Goal: Information Seeking & Learning: Learn about a topic

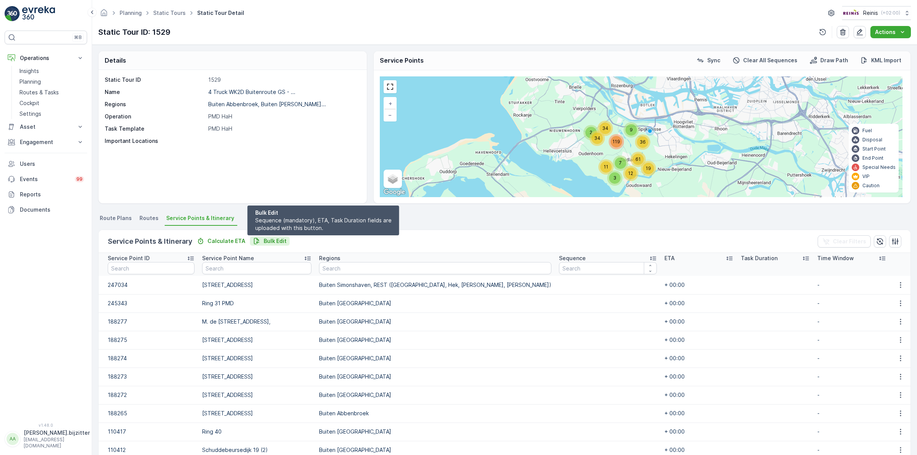
click at [283, 238] on p "Bulk Edit" at bounding box center [275, 241] width 23 height 8
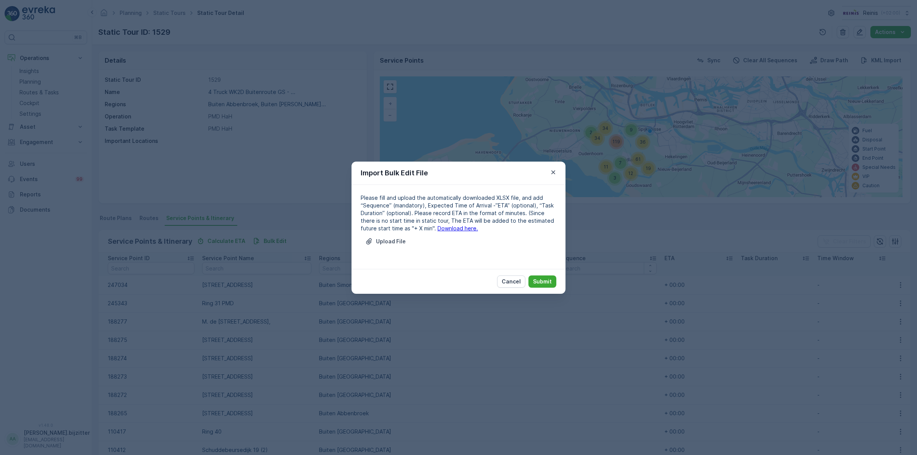
click at [445, 228] on link "Download here." at bounding box center [458, 228] width 41 height 6
click at [438, 227] on link "Download here." at bounding box center [458, 228] width 41 height 6
click at [513, 279] on p "Cancel" at bounding box center [511, 282] width 19 height 8
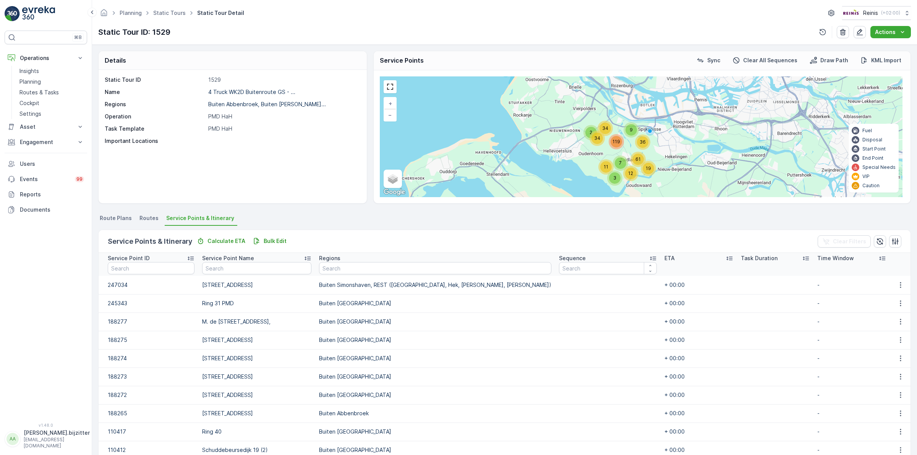
click at [199, 23] on div "Planning Static Tours Static Tour Detail Reinis ( +02:00 ) Static Tour ID: 1529…" at bounding box center [504, 22] width 825 height 45
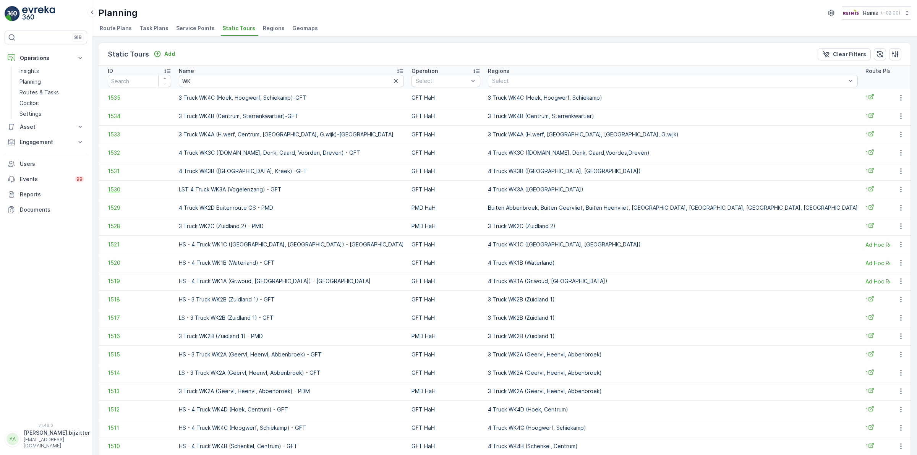
click at [113, 190] on span "1530" at bounding box center [139, 190] width 63 height 8
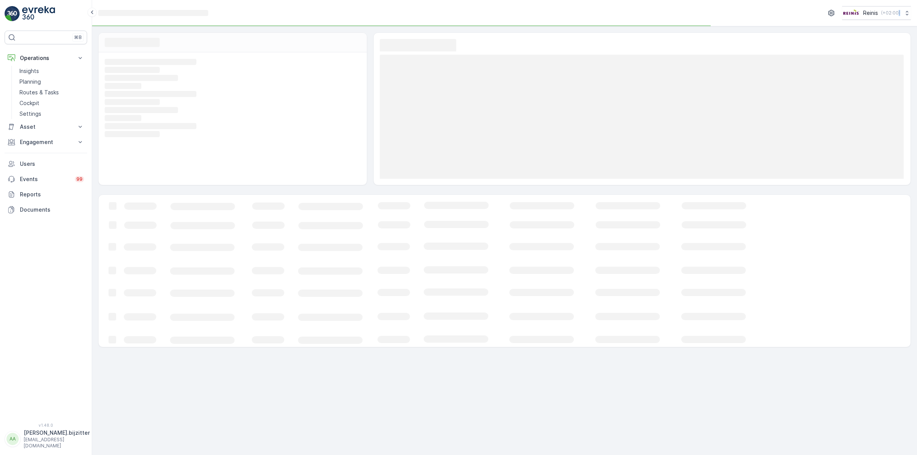
click at [113, 190] on div "Loading... Loading... Loading... Loading... Loading... Loading... Loading... Lo…" at bounding box center [504, 189] width 825 height 327
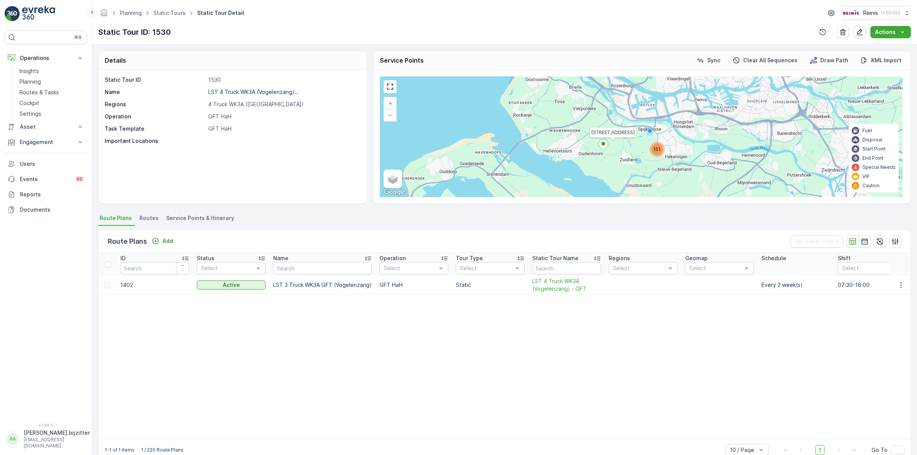
click at [198, 217] on span "Service Points & Itinerary" at bounding box center [200, 218] width 68 height 8
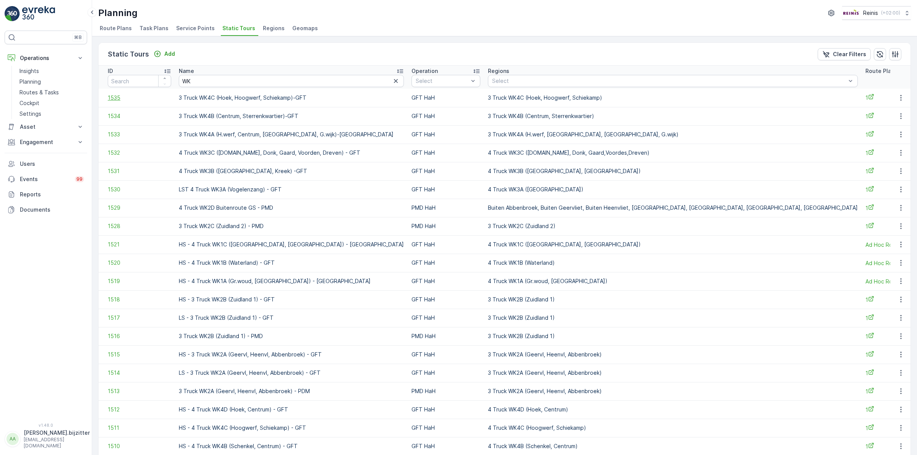
click at [117, 99] on span "1535" at bounding box center [139, 98] width 63 height 8
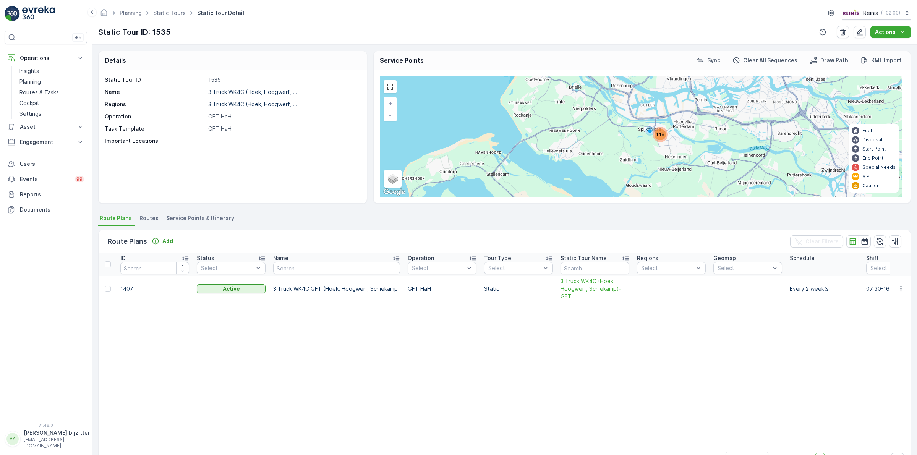
click at [209, 216] on span "Service Points & Itinerary" at bounding box center [200, 218] width 68 height 8
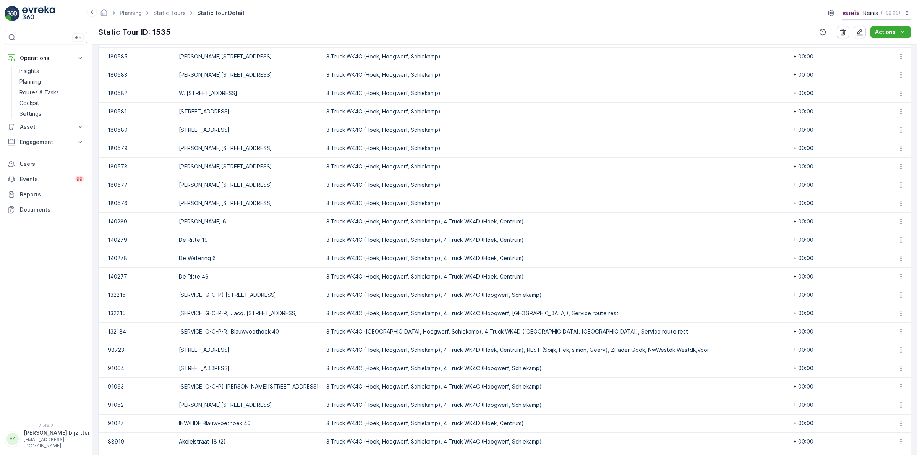
scroll to position [774, 0]
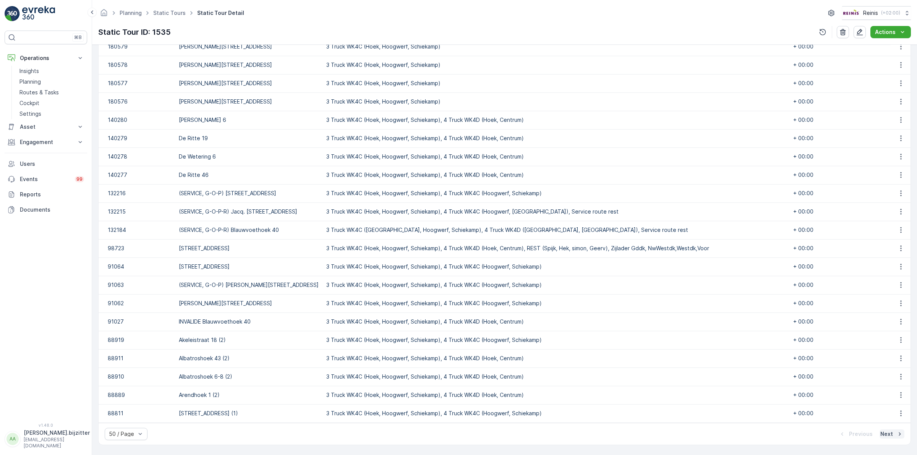
click at [886, 435] on p "Next" at bounding box center [887, 434] width 13 height 8
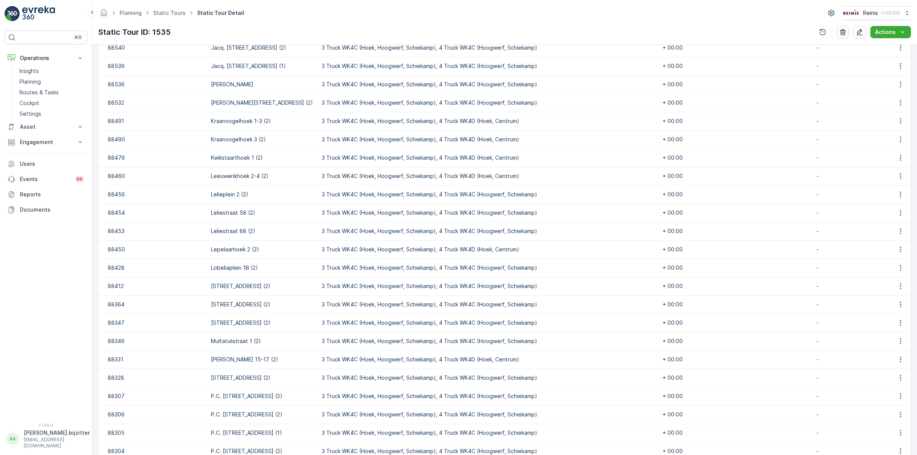
scroll to position [770, 0]
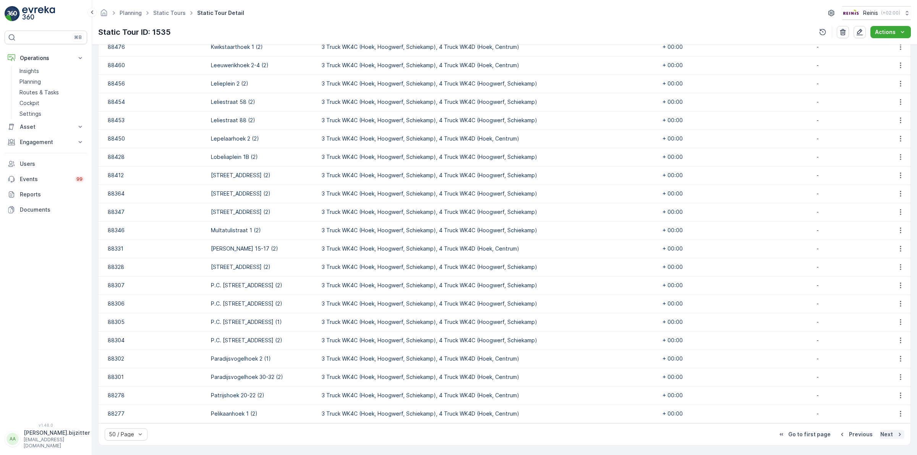
click at [885, 432] on p "Next" at bounding box center [887, 435] width 13 height 8
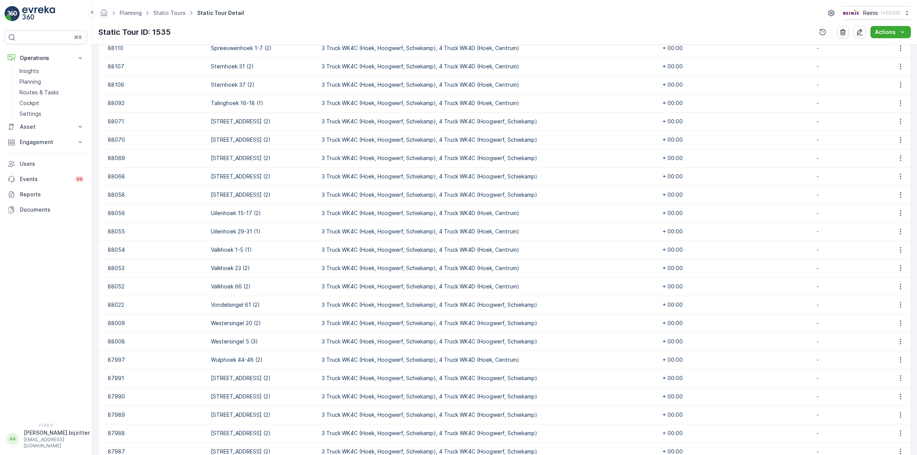
scroll to position [733, 0]
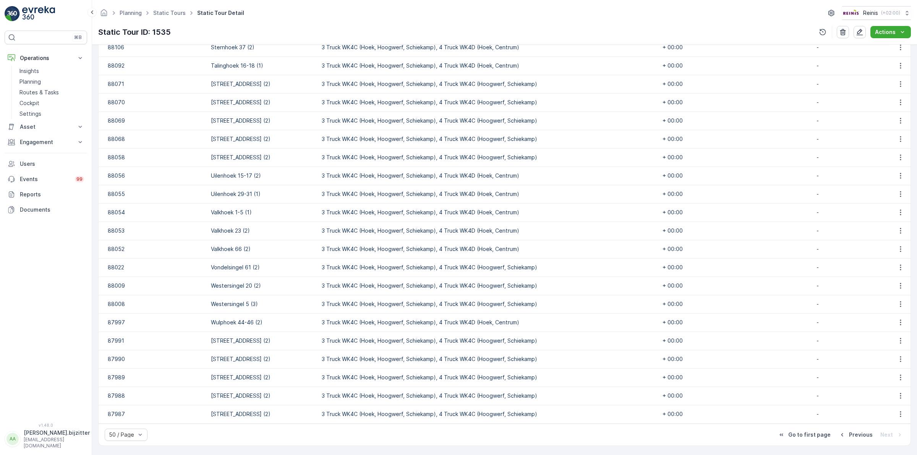
click at [76, 222] on div "⌘B Operations Insights Planning Routes & Tasks Cockpit Settings Asset Assets Ac…" at bounding box center [46, 222] width 83 height 383
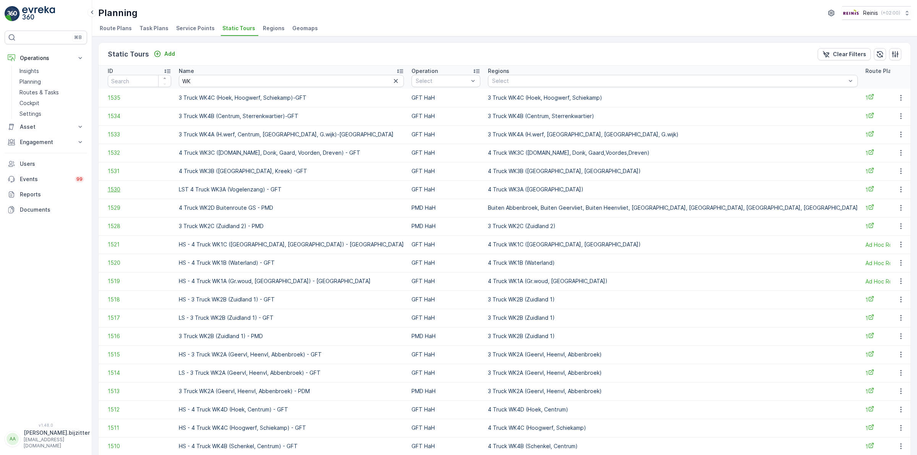
click at [119, 189] on span "1530" at bounding box center [139, 190] width 63 height 8
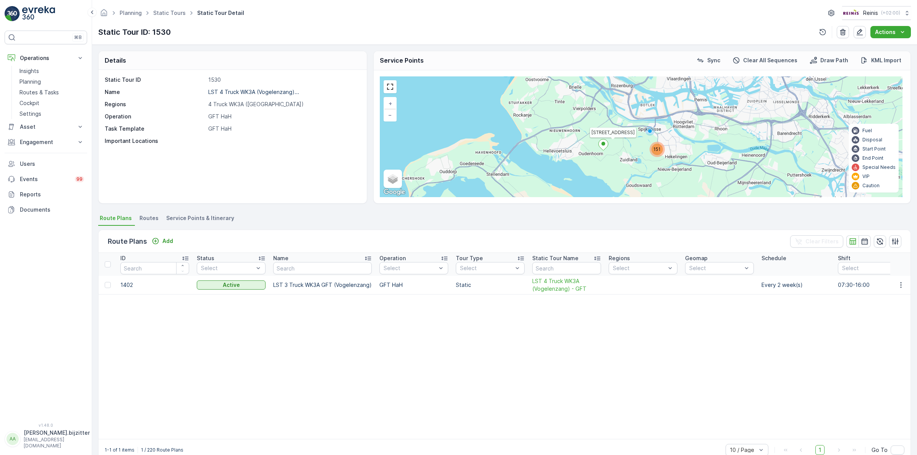
click at [223, 218] on span "Service Points & Itinerary" at bounding box center [200, 218] width 68 height 8
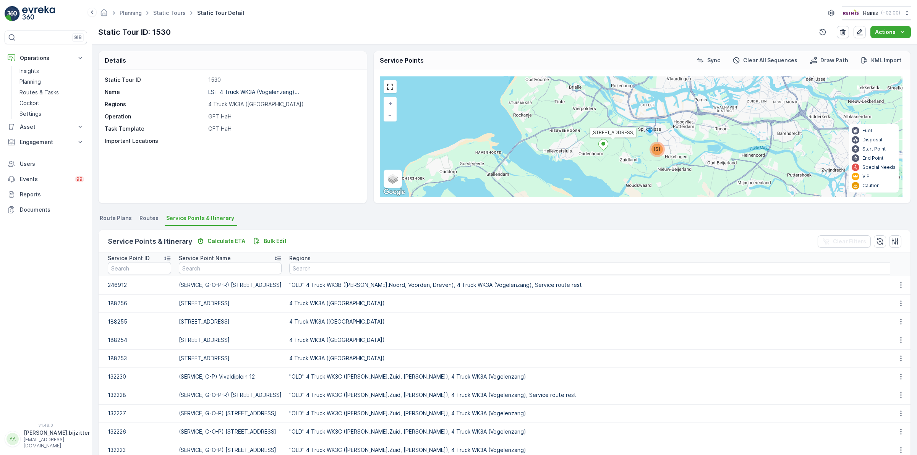
click at [236, 23] on div "Planning Static Tours Static Tour Detail Reinis ( +02:00 ) Static Tour ID: 1530…" at bounding box center [504, 22] width 825 height 45
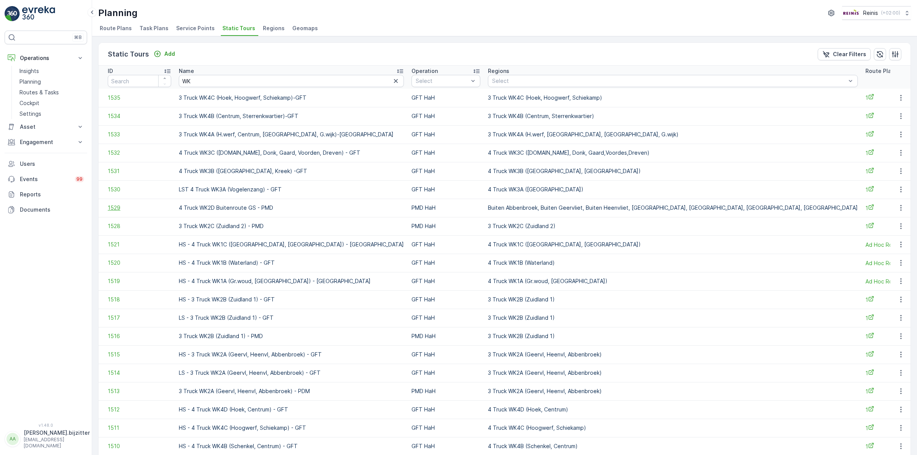
click at [116, 206] on span "1529" at bounding box center [139, 208] width 63 height 8
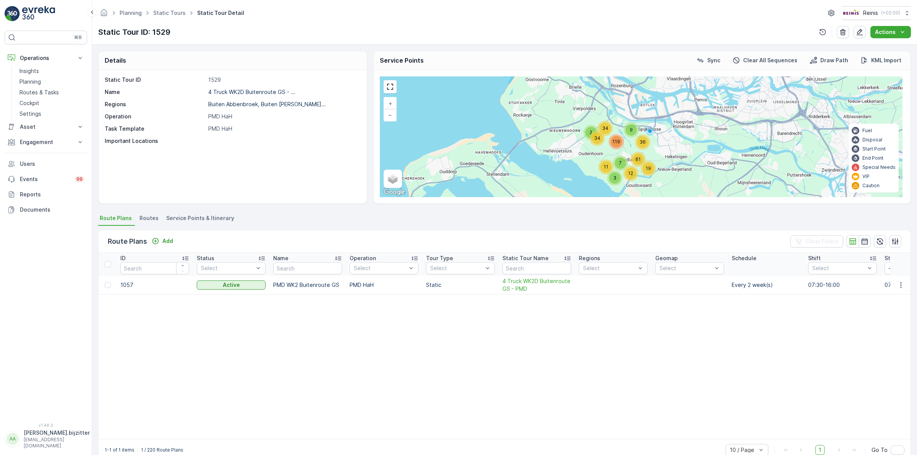
click at [216, 217] on span "Service Points & Itinerary" at bounding box center [200, 218] width 68 height 8
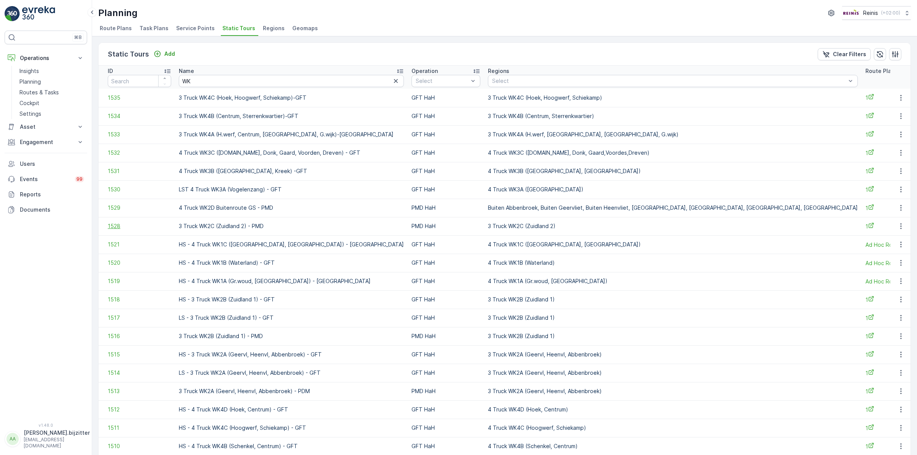
click at [111, 225] on span "1528" at bounding box center [139, 226] width 63 height 8
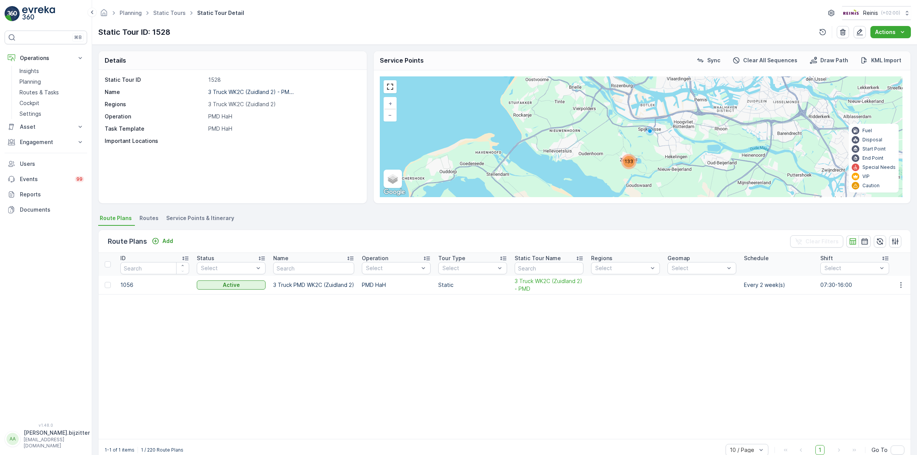
click at [186, 219] on span "Service Points & Itinerary" at bounding box center [200, 218] width 68 height 8
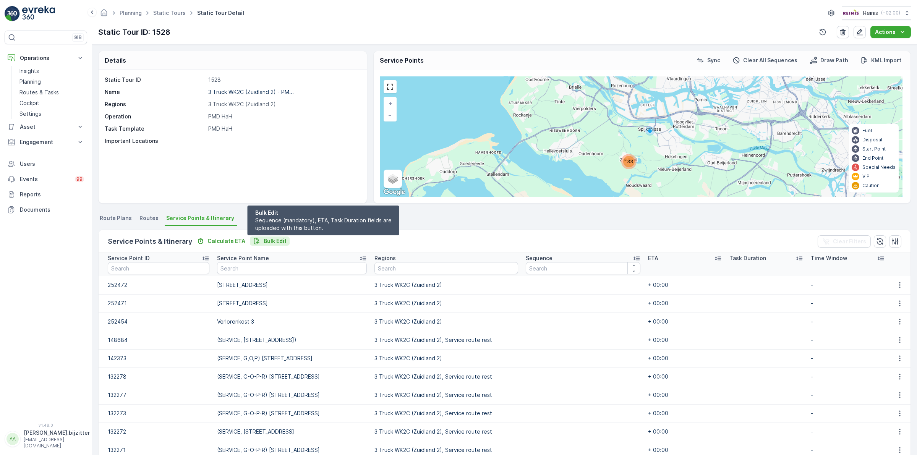
click at [260, 243] on div "Bulk Edit" at bounding box center [270, 241] width 34 height 8
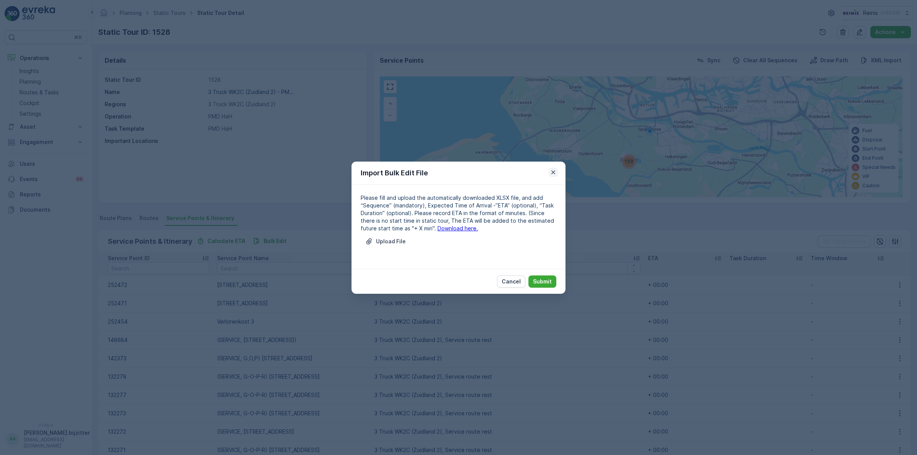
click at [553, 170] on icon "button" at bounding box center [554, 173] width 8 height 8
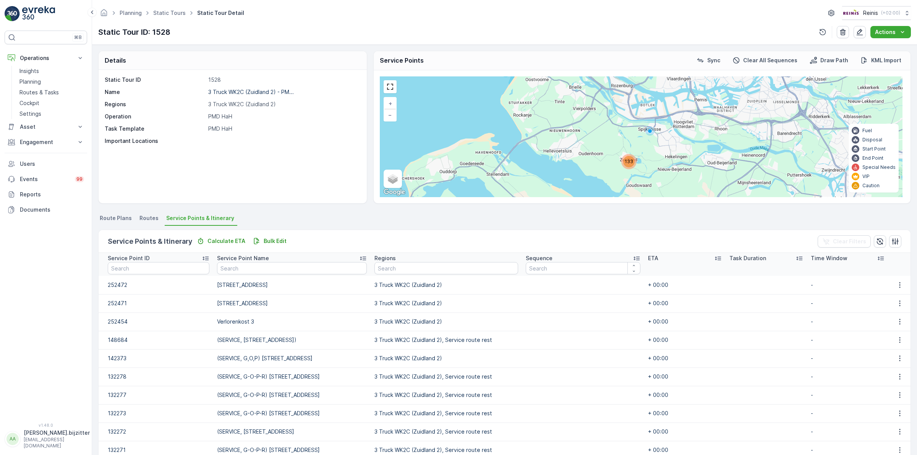
click at [138, 177] on div "Static Tour ID 1528 Name 3 Truck WK2C (Zuidland 2) - PM... Regions 3 Truck WK2C…" at bounding box center [233, 136] width 268 height 133
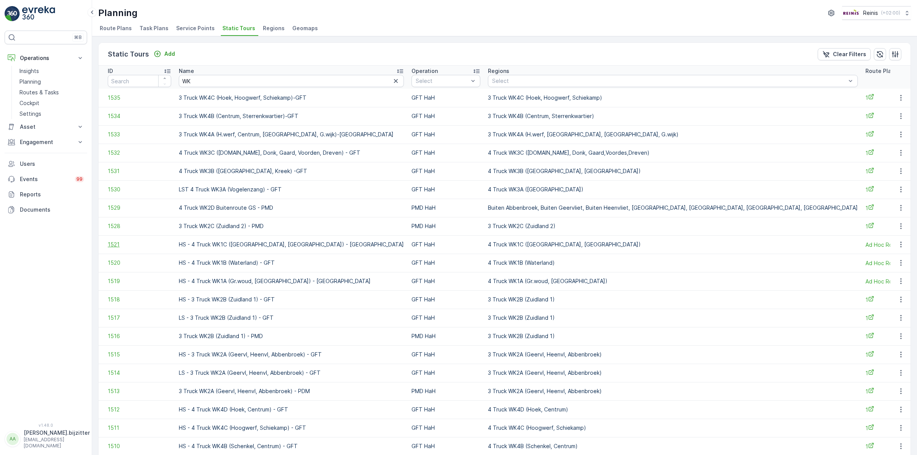
click at [114, 247] on span "1521" at bounding box center [139, 245] width 63 height 8
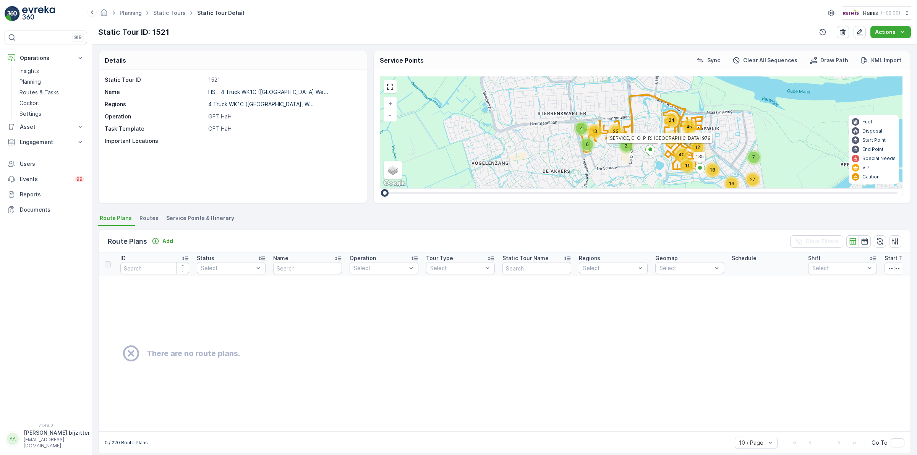
click at [201, 217] on span "Service Points & Itinerary" at bounding box center [200, 218] width 68 height 8
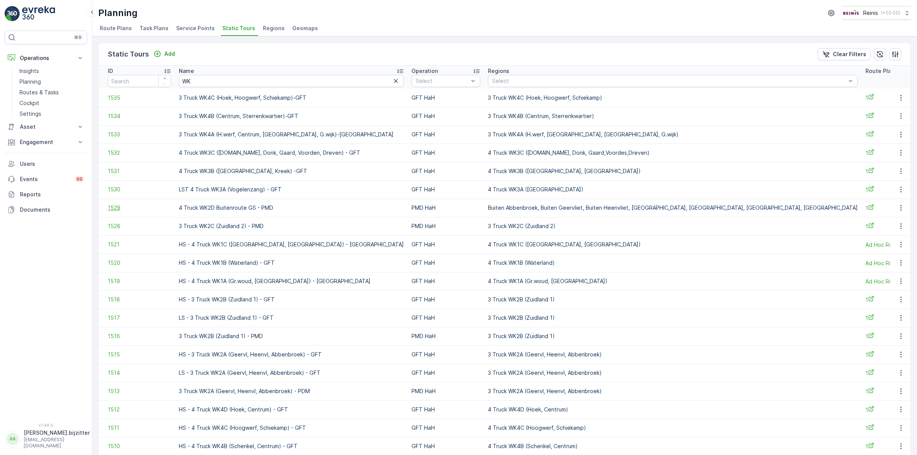
click at [115, 208] on span "1529" at bounding box center [139, 208] width 63 height 8
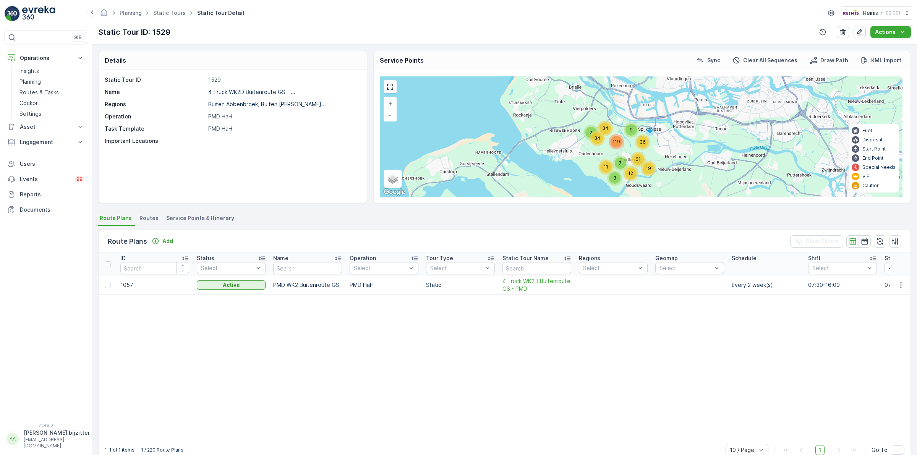
click at [204, 217] on span "Service Points & Itinerary" at bounding box center [200, 218] width 68 height 8
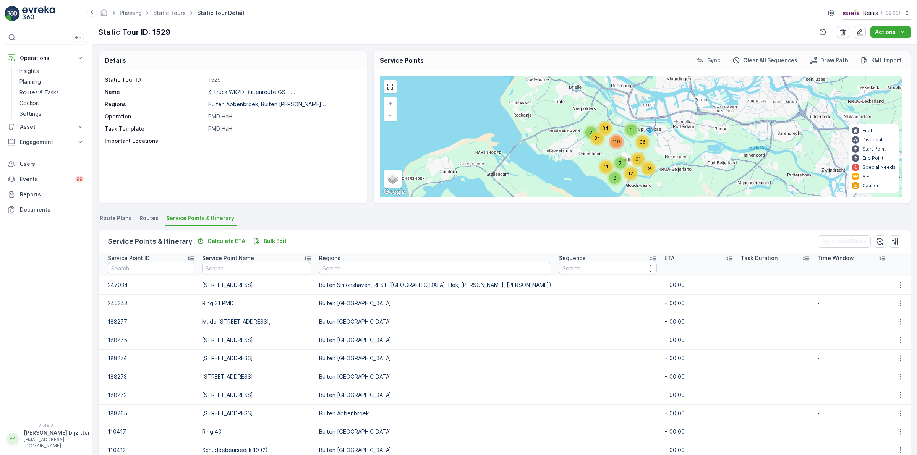
click at [135, 178] on div "Static Tour ID 1529 Name 4 Truck WK2D Buitenroute GS - ... Regions [GEOGRAPHIC_…" at bounding box center [233, 136] width 268 height 133
click at [256, 155] on div "Static Tour ID 1529 Name 4 Truck WK2D Buitenroute GS - ... Regions [GEOGRAPHIC_…" at bounding box center [233, 136] width 268 height 133
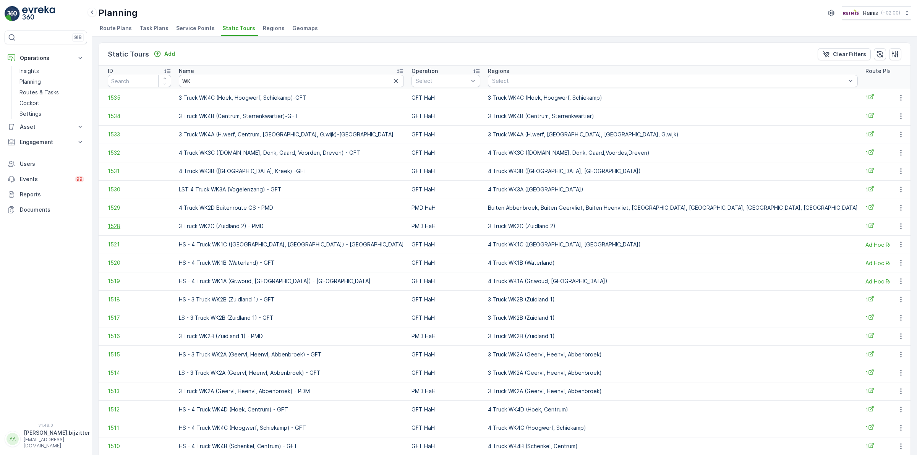
click at [115, 228] on span "1528" at bounding box center [139, 226] width 63 height 8
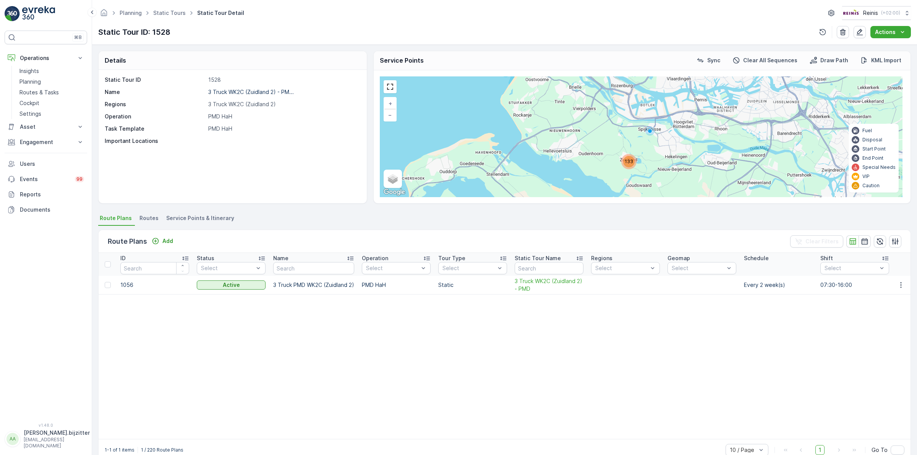
click at [205, 220] on span "Service Points & Itinerary" at bounding box center [200, 218] width 68 height 8
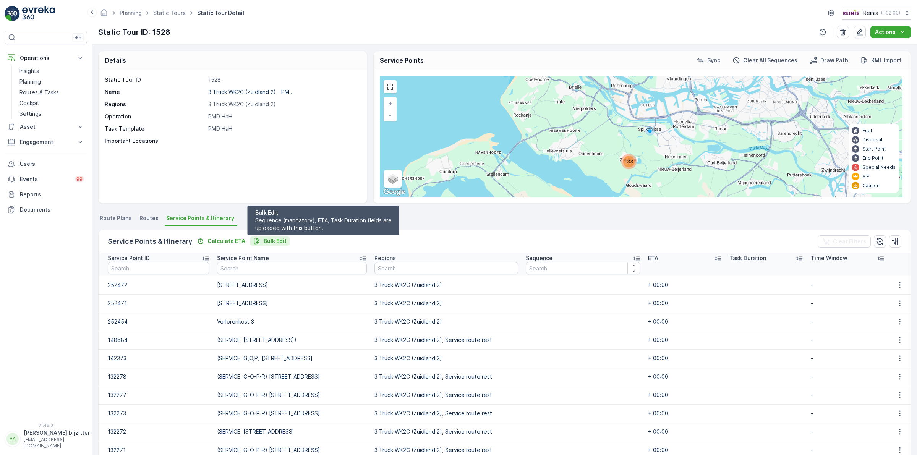
click at [271, 239] on p "Bulk Edit" at bounding box center [275, 241] width 23 height 8
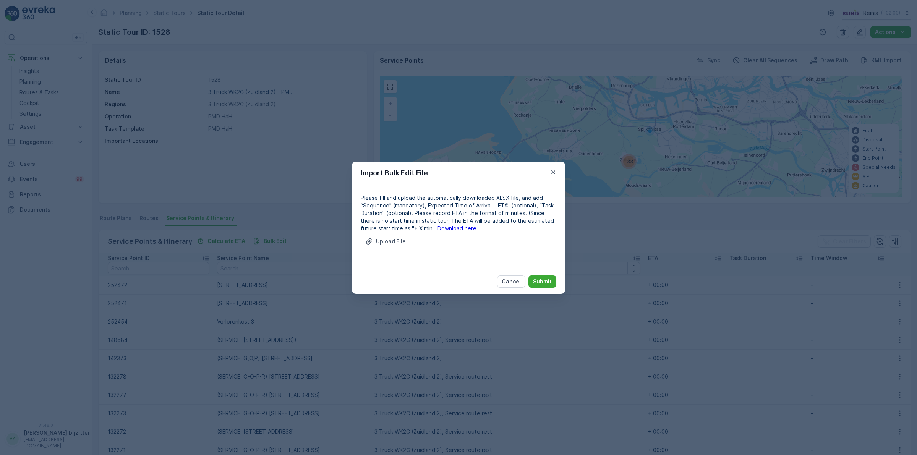
click at [444, 228] on link "Download here." at bounding box center [458, 228] width 41 height 6
click at [510, 280] on p "Cancel" at bounding box center [511, 282] width 19 height 8
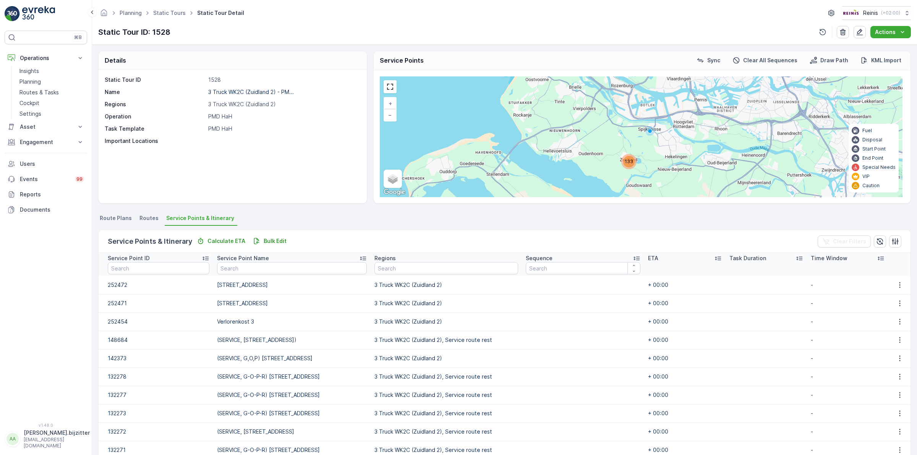
click at [66, 238] on div "⌘B Operations Insights Planning Routes & Tasks Cockpit Settings Asset Assets Ac…" at bounding box center [46, 222] width 83 height 383
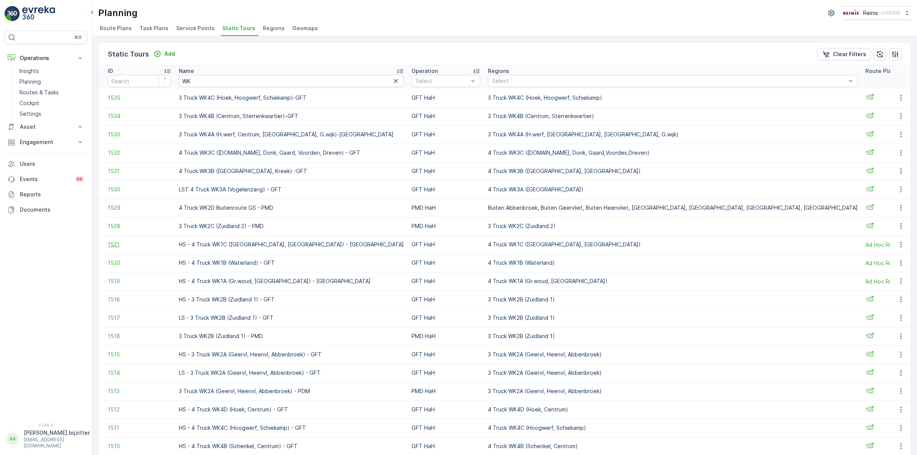
click at [112, 243] on span "1521" at bounding box center [139, 245] width 63 height 8
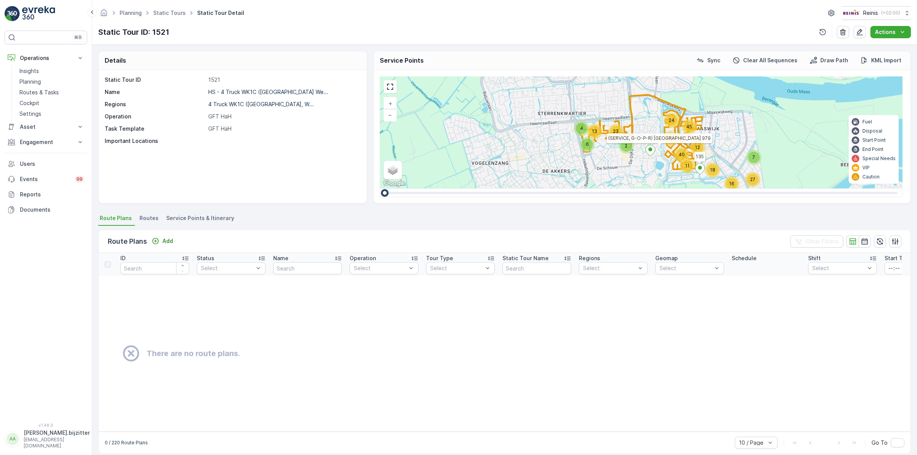
click at [226, 387] on td "There are no route plans." at bounding box center [608, 354] width 1018 height 156
click at [180, 214] on span "Service Points & Itinerary" at bounding box center [200, 218] width 68 height 8
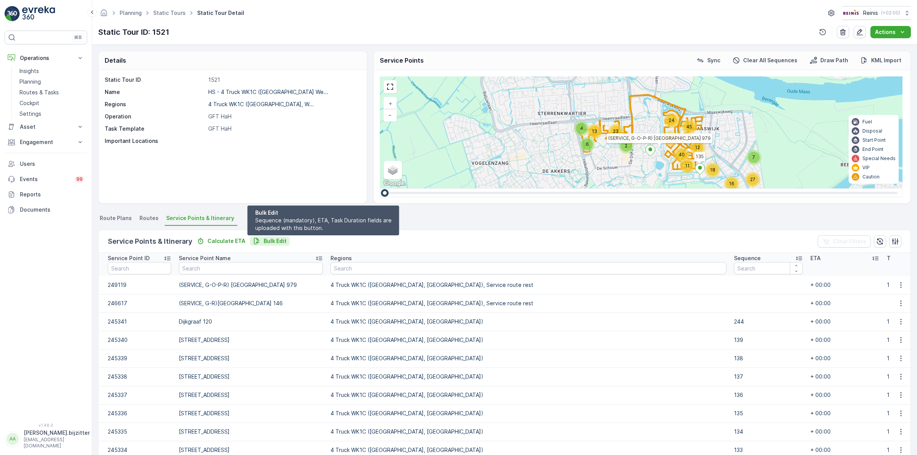
click at [268, 237] on p "Bulk Edit" at bounding box center [275, 241] width 23 height 8
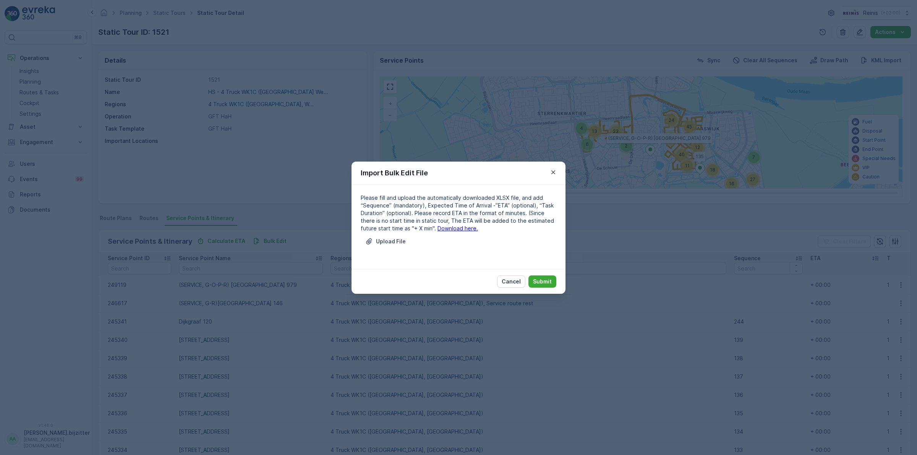
click at [446, 228] on link "Download here." at bounding box center [458, 228] width 41 height 6
click at [505, 282] on p "Cancel" at bounding box center [511, 282] width 19 height 8
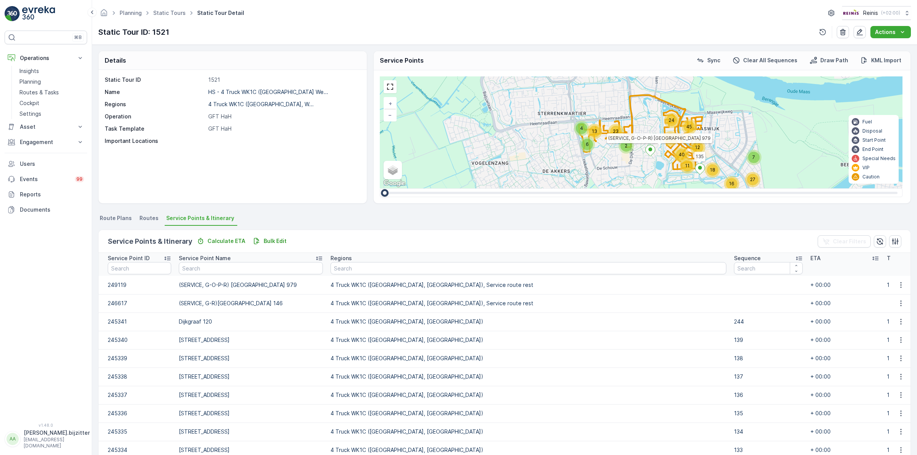
click at [316, 149] on div "Static Tour ID 1521 Name HS - 4 Truck WK1C ([GEOGRAPHIC_DATA] We... Regions 4 T…" at bounding box center [233, 136] width 268 height 133
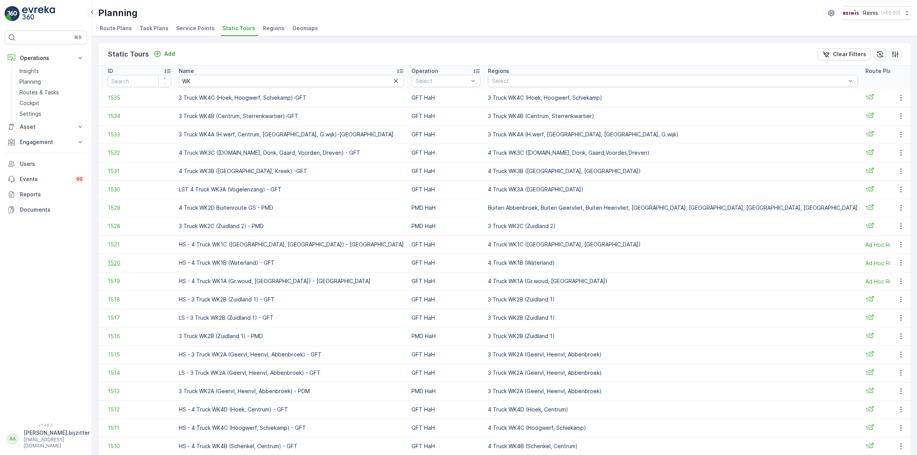
click at [115, 264] on span "1520" at bounding box center [139, 263] width 63 height 8
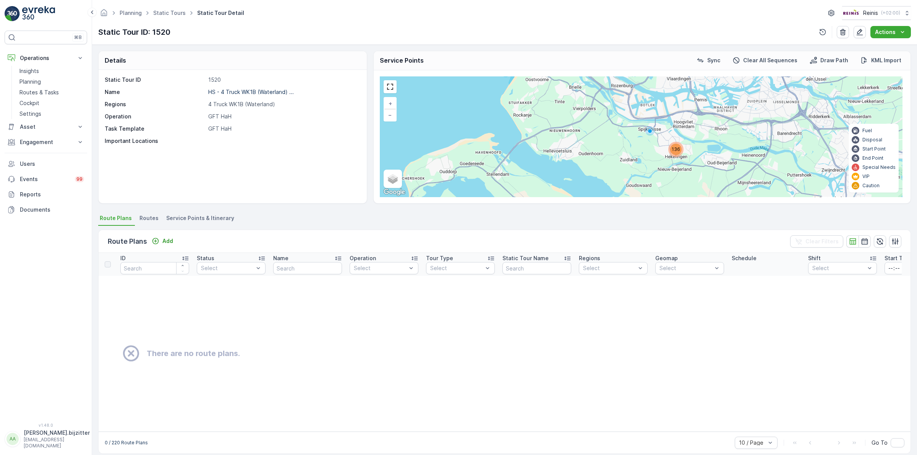
click at [223, 216] on span "Service Points & Itinerary" at bounding box center [200, 218] width 68 height 8
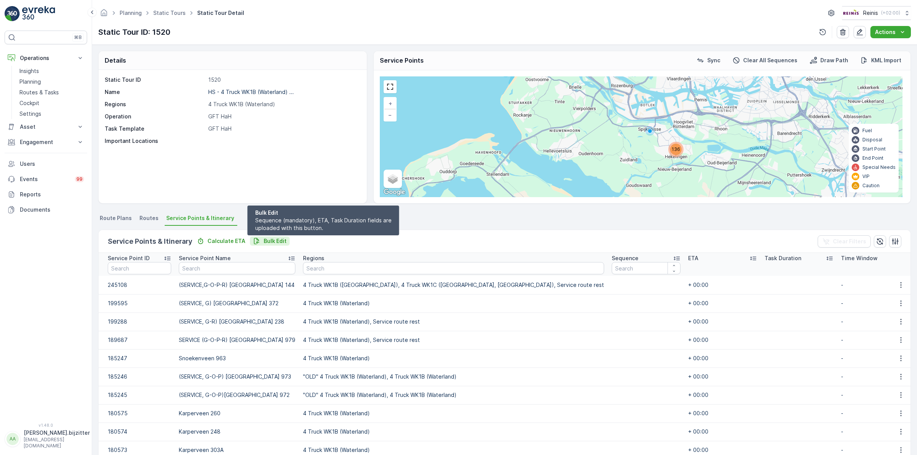
click at [268, 241] on p "Bulk Edit" at bounding box center [275, 241] width 23 height 8
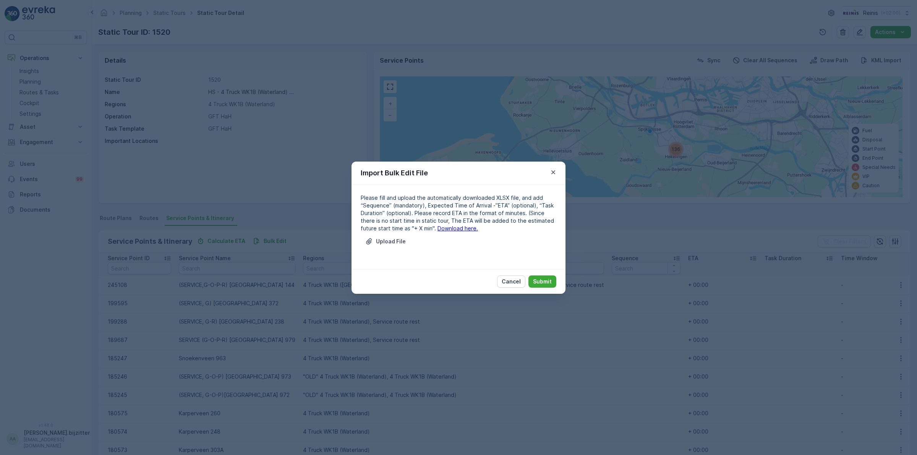
click at [446, 227] on link "Download here." at bounding box center [458, 228] width 41 height 6
click at [514, 282] on p "Cancel" at bounding box center [511, 282] width 19 height 8
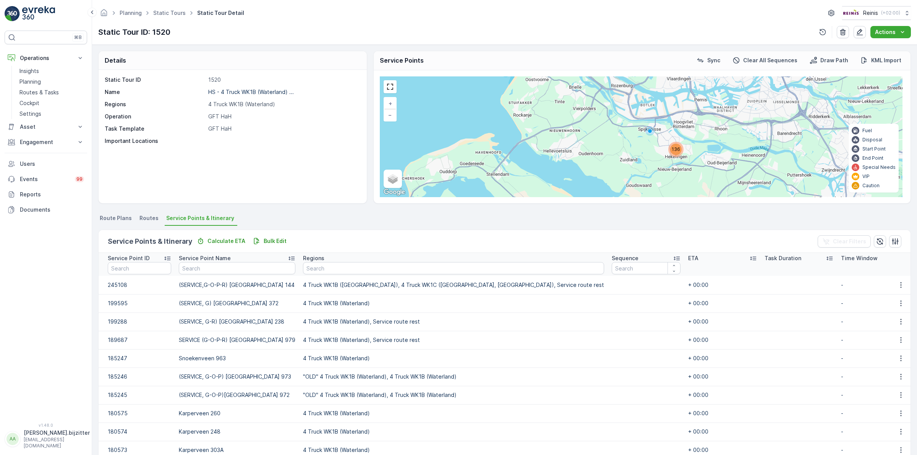
click at [214, 159] on div "Static Tour ID 1520 Name HS - 4 Truck WK1B ([GEOGRAPHIC_DATA]) ... Regions 4 Tr…" at bounding box center [233, 136] width 268 height 133
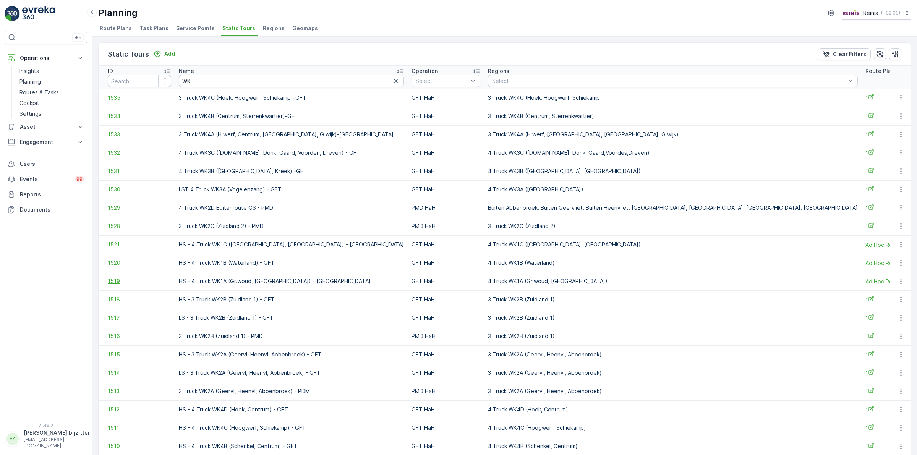
click at [112, 281] on span "1519" at bounding box center [139, 281] width 63 height 8
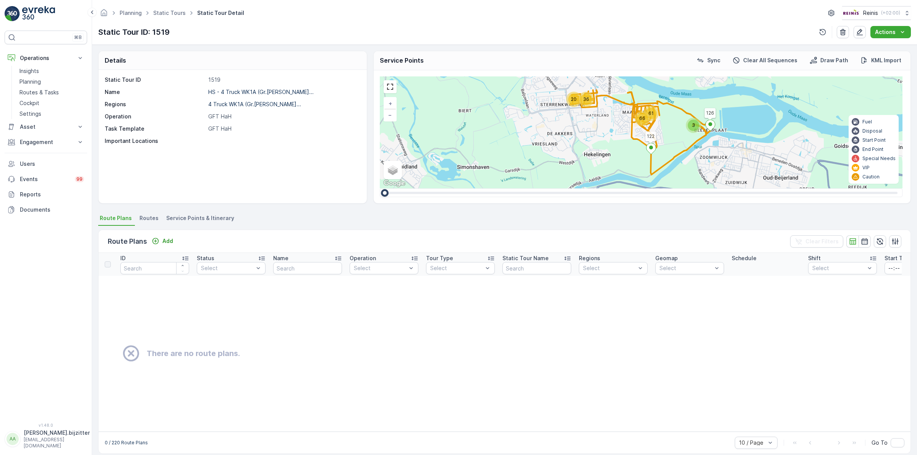
click at [207, 214] on li "Service Points & Itinerary" at bounding box center [201, 219] width 73 height 13
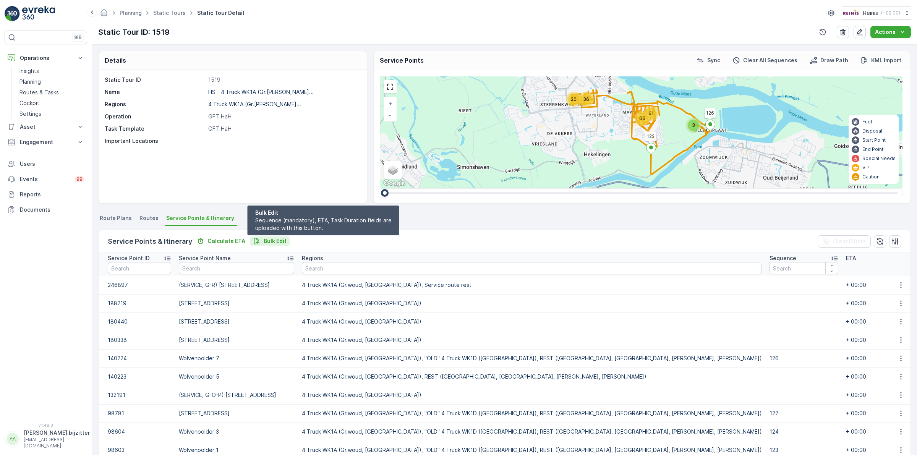
click at [277, 239] on p "Bulk Edit" at bounding box center [275, 241] width 23 height 8
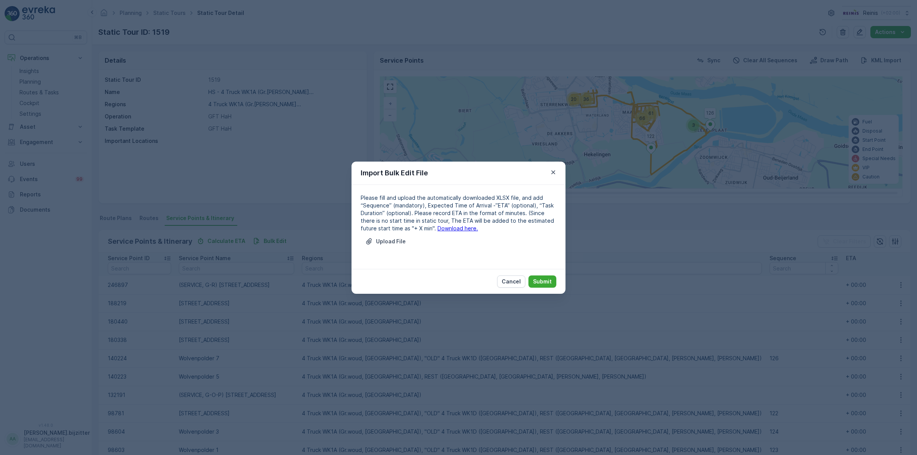
click at [438, 228] on link "Download here." at bounding box center [458, 228] width 41 height 6
click at [509, 280] on p "Cancel" at bounding box center [511, 282] width 19 height 8
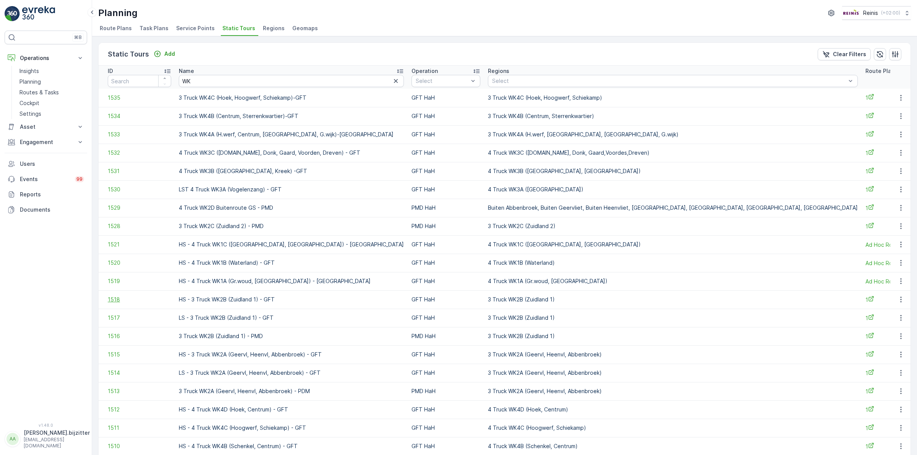
click at [112, 300] on span "1518" at bounding box center [139, 300] width 63 height 8
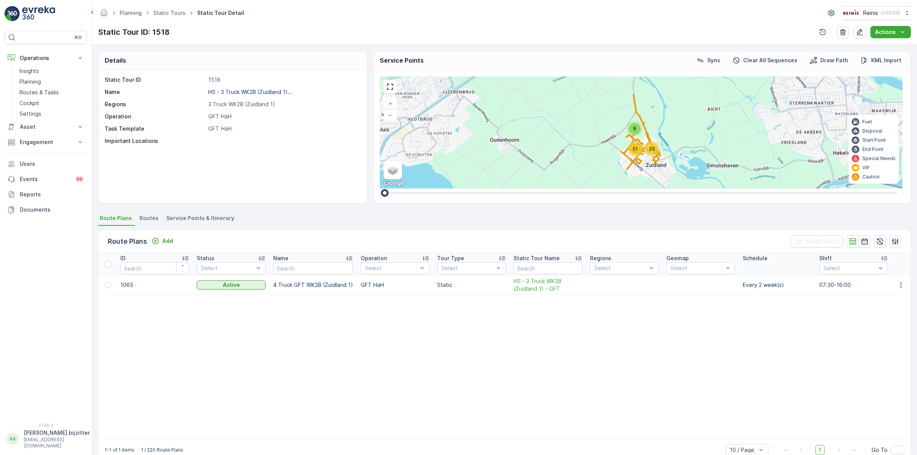
click at [203, 213] on li "Service Points & Itinerary" at bounding box center [201, 219] width 73 height 13
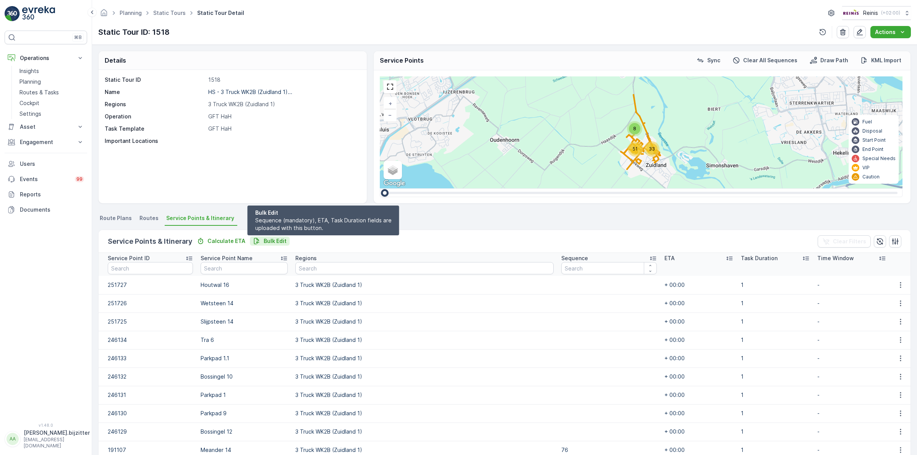
click at [273, 243] on p "Bulk Edit" at bounding box center [275, 241] width 23 height 8
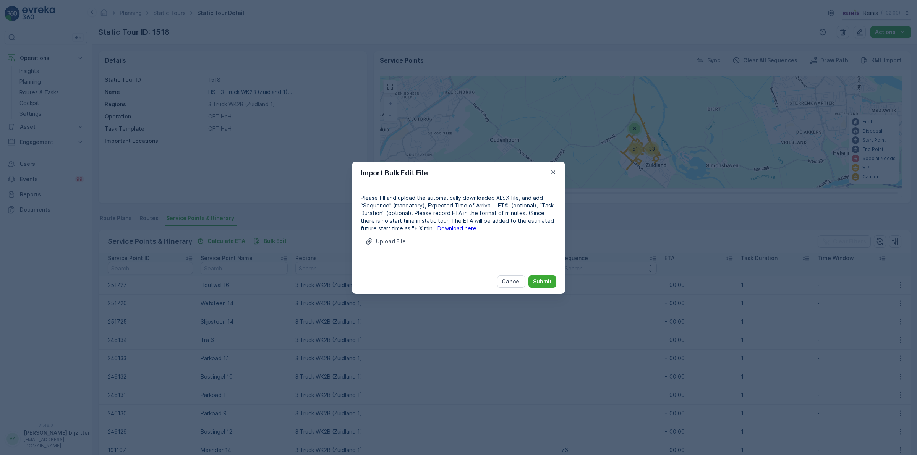
click at [452, 230] on link "Download here." at bounding box center [458, 228] width 41 height 6
click at [510, 279] on p "Cancel" at bounding box center [511, 282] width 19 height 8
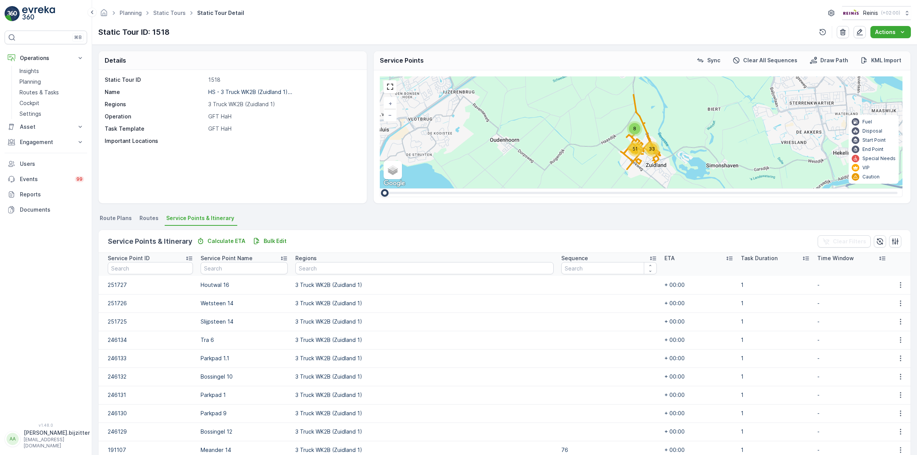
click at [244, 173] on div "Static Tour ID 1518 Name HS - 3 Truck WK2B (Zuidland 1)... Regions 3 Truck WK2B…" at bounding box center [233, 136] width 268 height 133
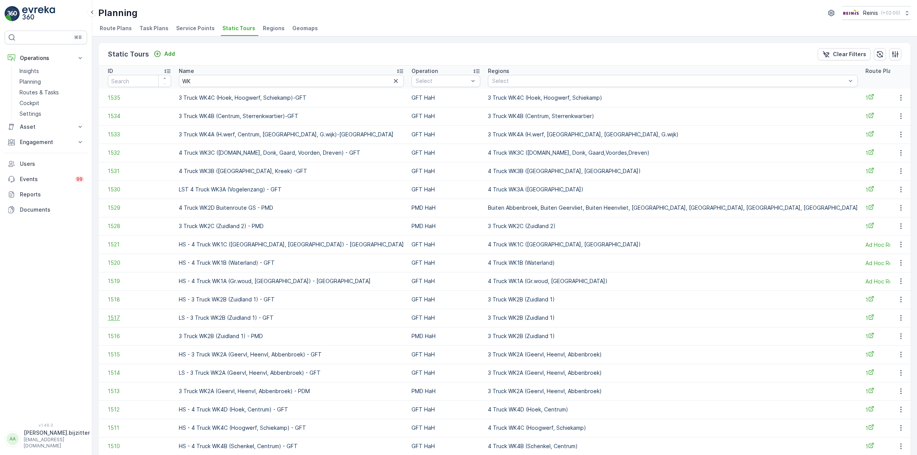
click at [114, 320] on span "1517" at bounding box center [139, 318] width 63 height 8
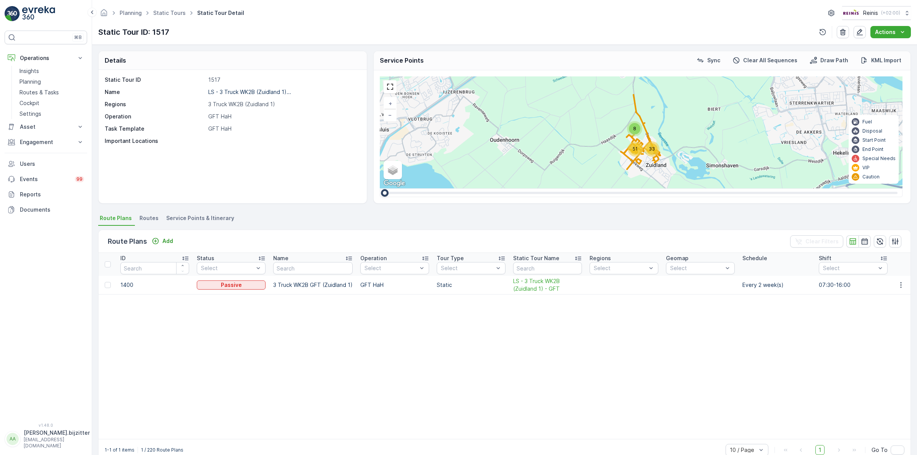
click at [201, 218] on span "Service Points & Itinerary" at bounding box center [200, 218] width 68 height 8
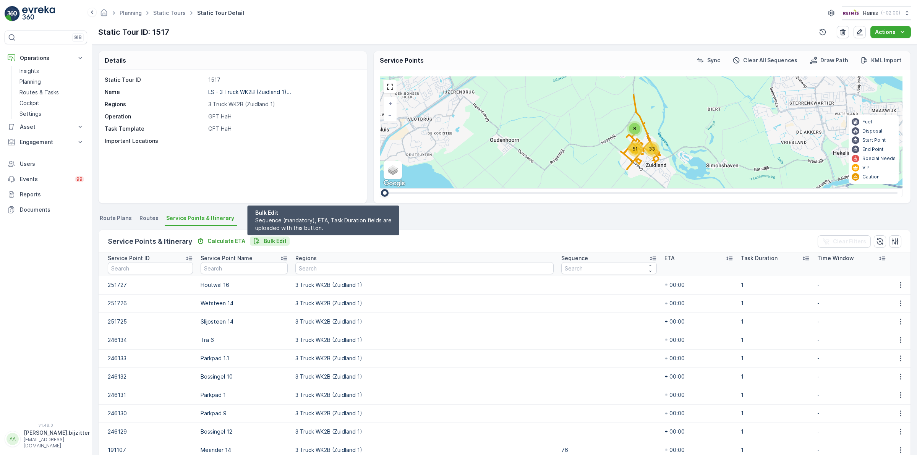
click at [267, 240] on p "Bulk Edit" at bounding box center [275, 241] width 23 height 8
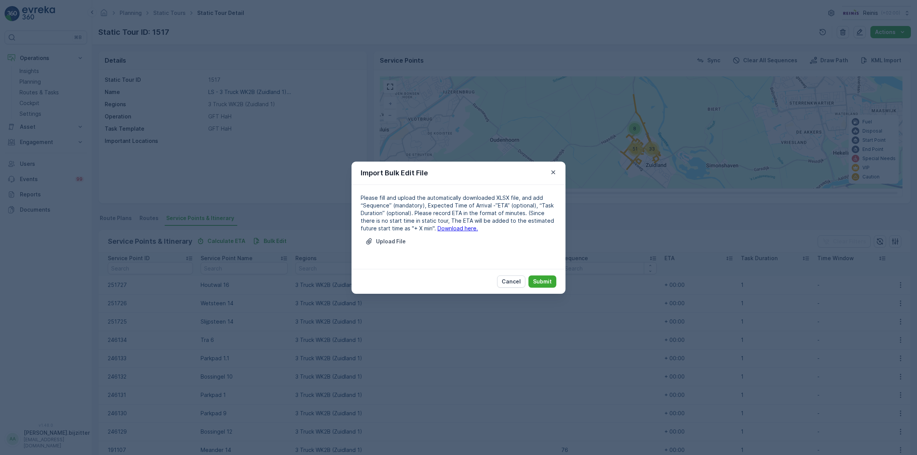
click at [453, 230] on link "Download here." at bounding box center [458, 228] width 41 height 6
click at [509, 283] on p "Cancel" at bounding box center [511, 282] width 19 height 8
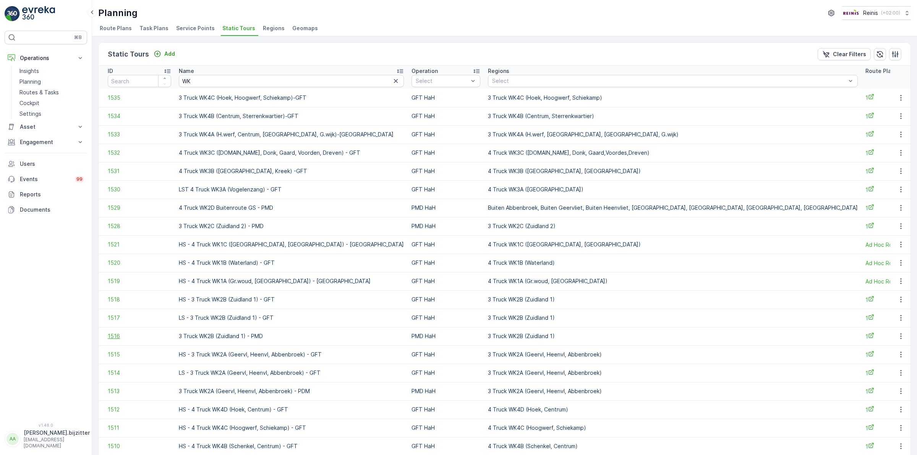
click at [117, 337] on span "1516" at bounding box center [139, 336] width 63 height 8
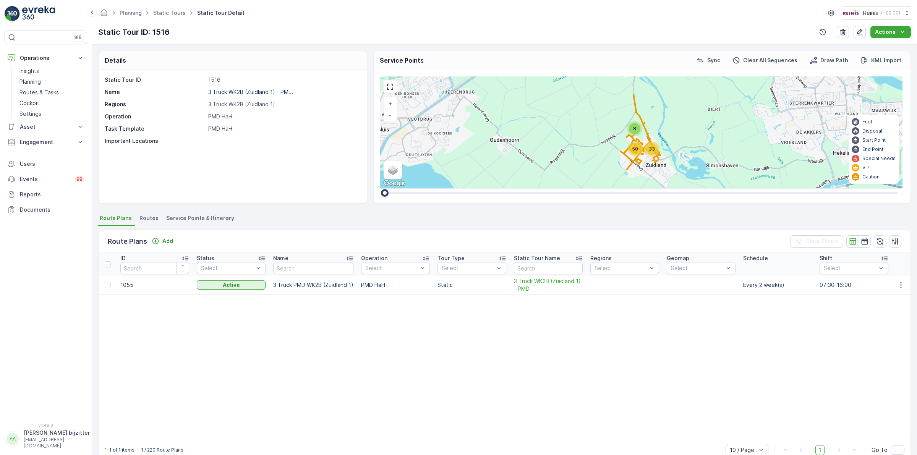
click at [215, 216] on span "Service Points & Itinerary" at bounding box center [200, 218] width 68 height 8
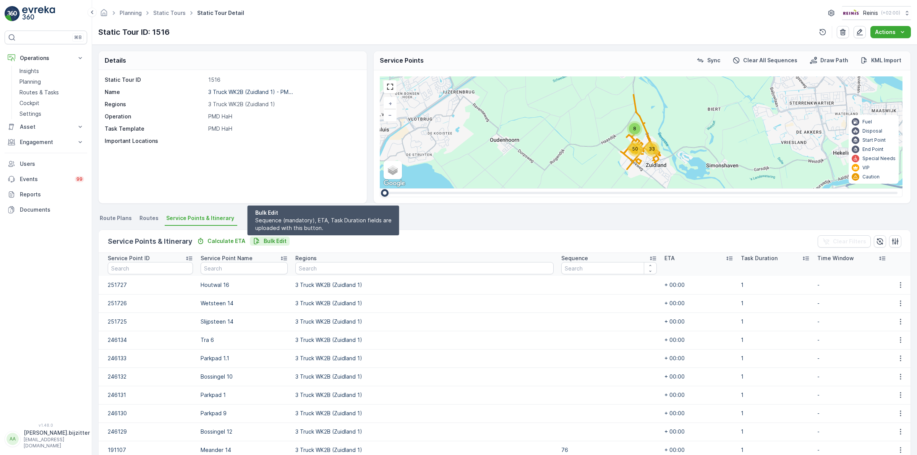
click at [270, 242] on p "Bulk Edit" at bounding box center [275, 241] width 23 height 8
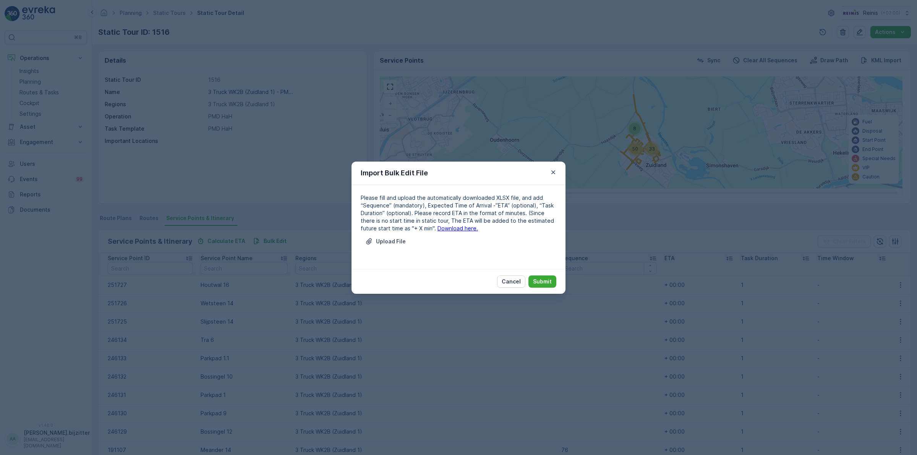
click at [450, 228] on link "Download here." at bounding box center [458, 228] width 41 height 6
click at [519, 281] on p "Cancel" at bounding box center [511, 282] width 19 height 8
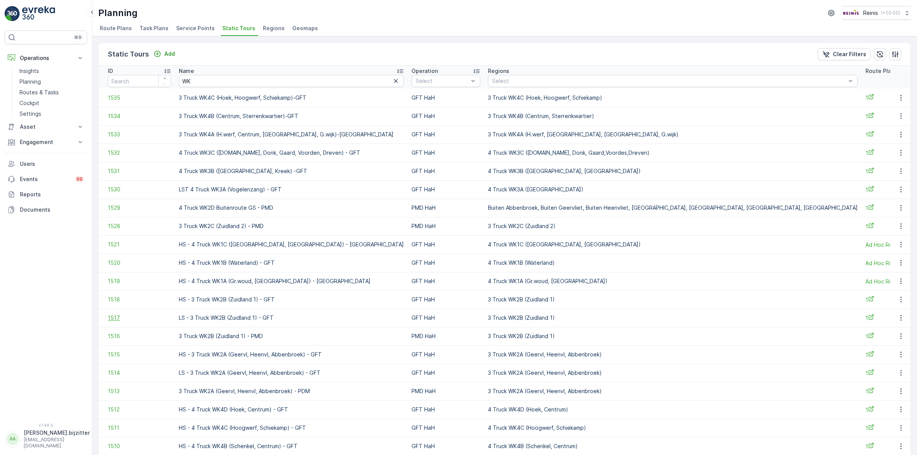
click at [115, 318] on span "1517" at bounding box center [139, 318] width 63 height 8
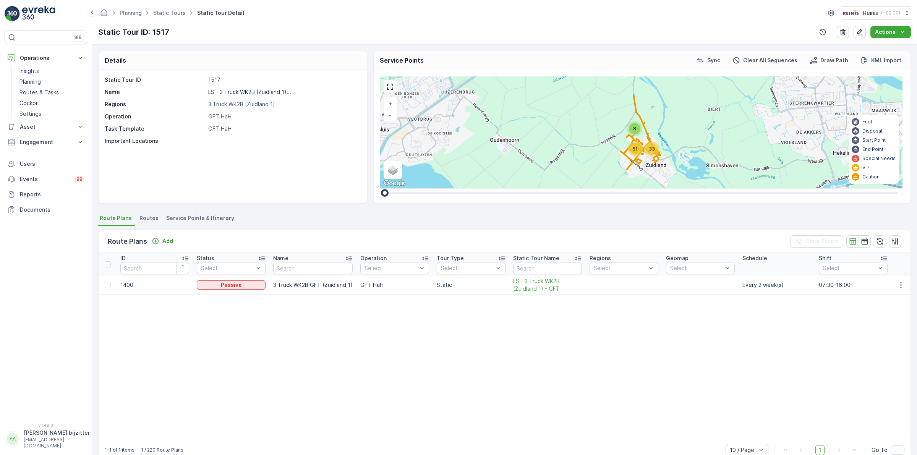
click at [288, 165] on div "Static Tour ID 1517 Name LS - 3 Truck WK2B (Zuidland 1)... Regions 3 Truck WK2B…" at bounding box center [233, 136] width 268 height 133
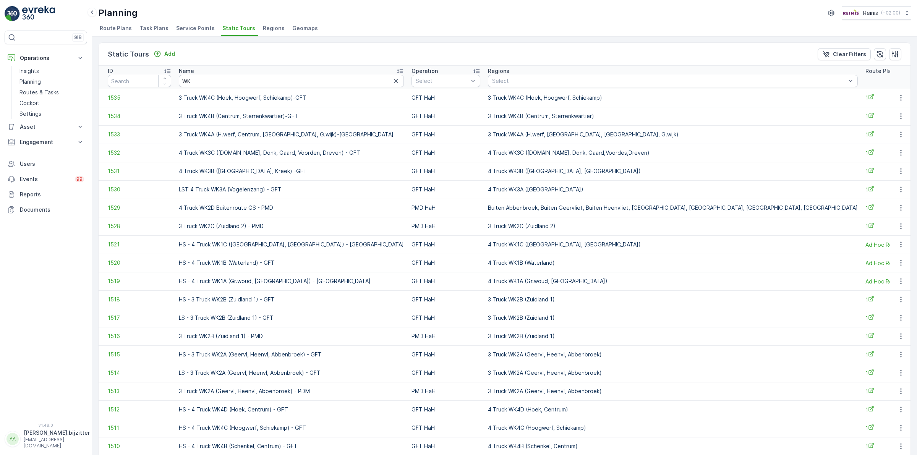
click at [115, 355] on span "1515" at bounding box center [139, 355] width 63 height 8
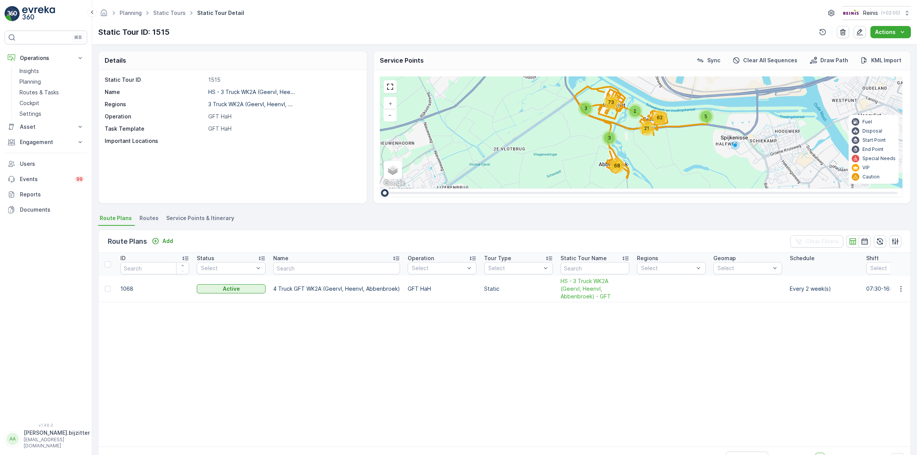
click at [204, 217] on span "Service Points & Itinerary" at bounding box center [200, 218] width 68 height 8
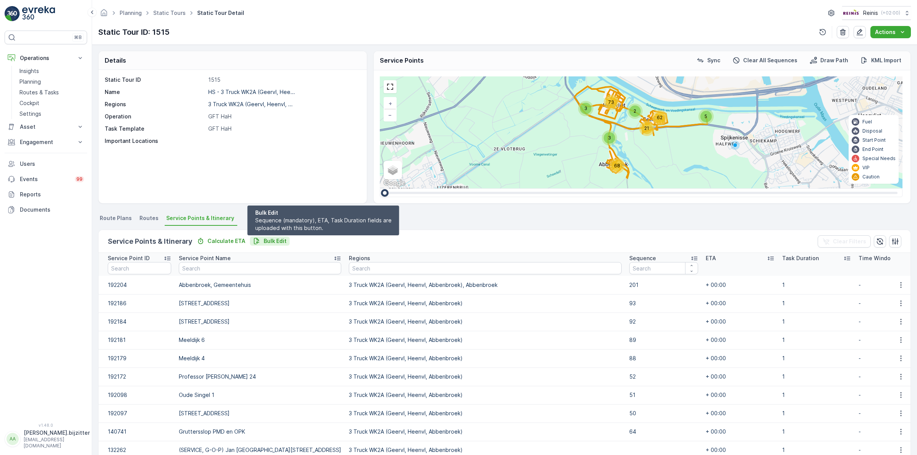
click at [267, 241] on p "Bulk Edit" at bounding box center [275, 241] width 23 height 8
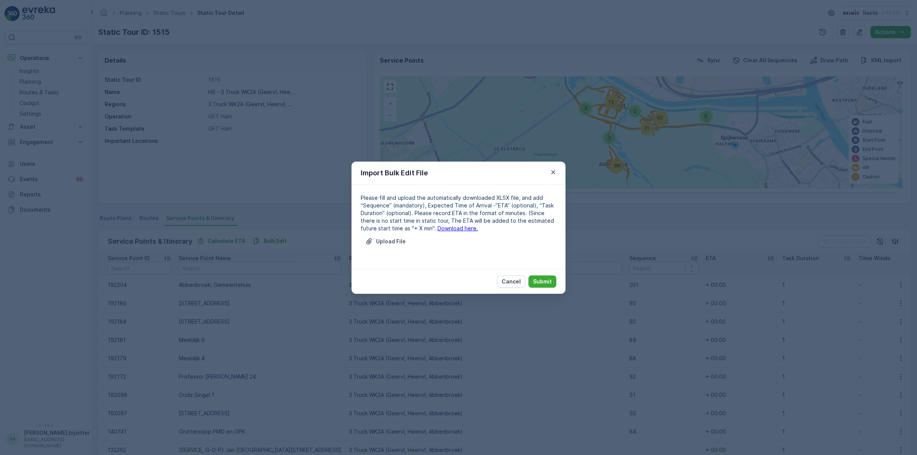
click at [452, 230] on link "Download here." at bounding box center [458, 228] width 41 height 6
click at [512, 281] on p "Cancel" at bounding box center [511, 282] width 19 height 8
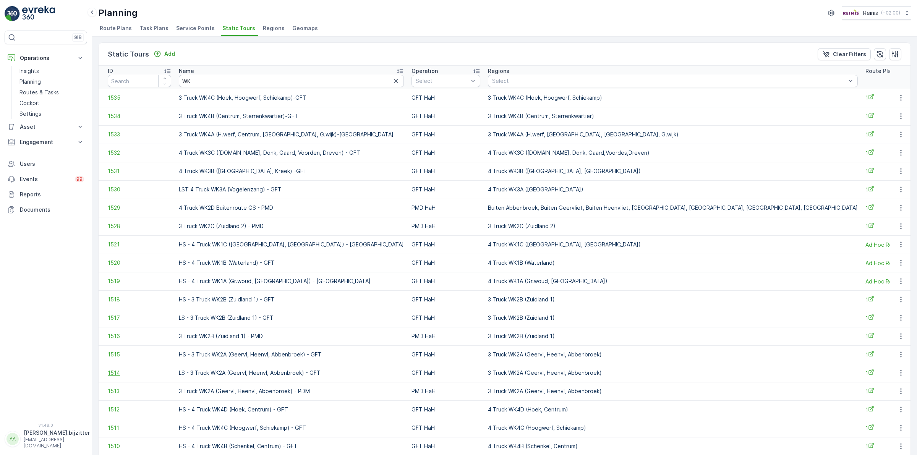
click at [115, 373] on span "1514" at bounding box center [139, 373] width 63 height 8
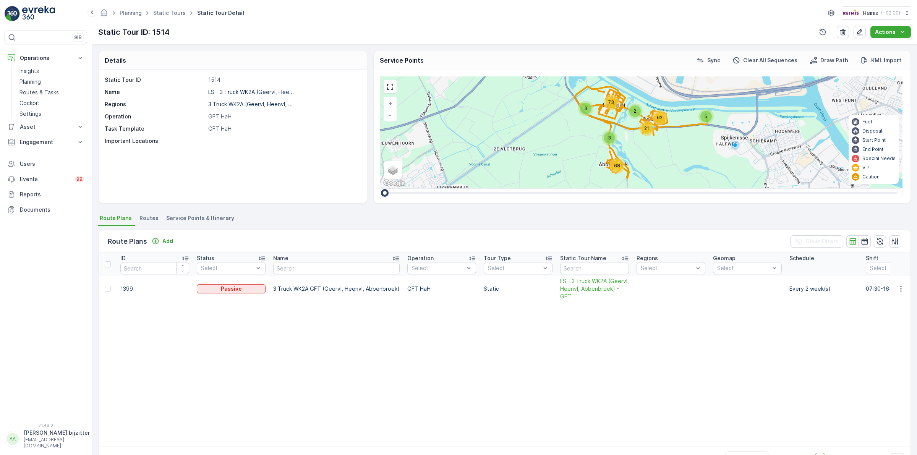
click at [214, 218] on span "Service Points & Itinerary" at bounding box center [200, 218] width 68 height 8
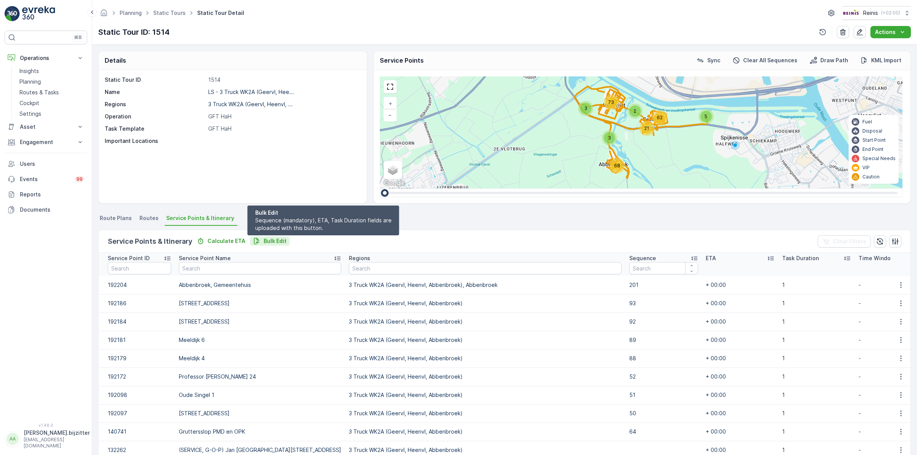
click at [264, 238] on p "Bulk Edit" at bounding box center [275, 241] width 23 height 8
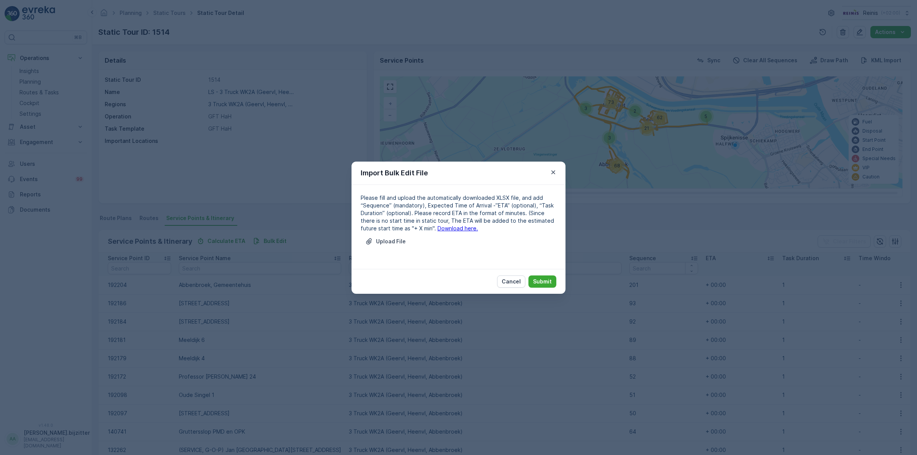
click at [448, 225] on link "Download here." at bounding box center [458, 228] width 41 height 6
click at [553, 169] on icon "button" at bounding box center [554, 173] width 8 height 8
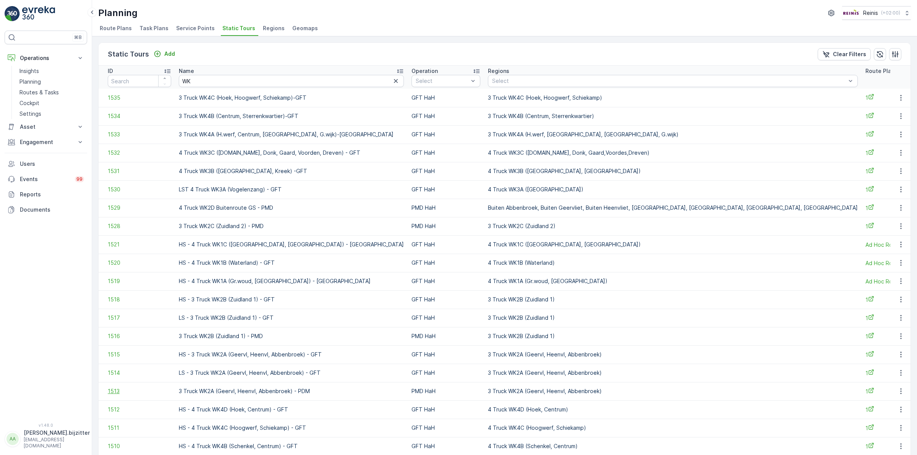
click at [113, 394] on span "1513" at bounding box center [139, 392] width 63 height 8
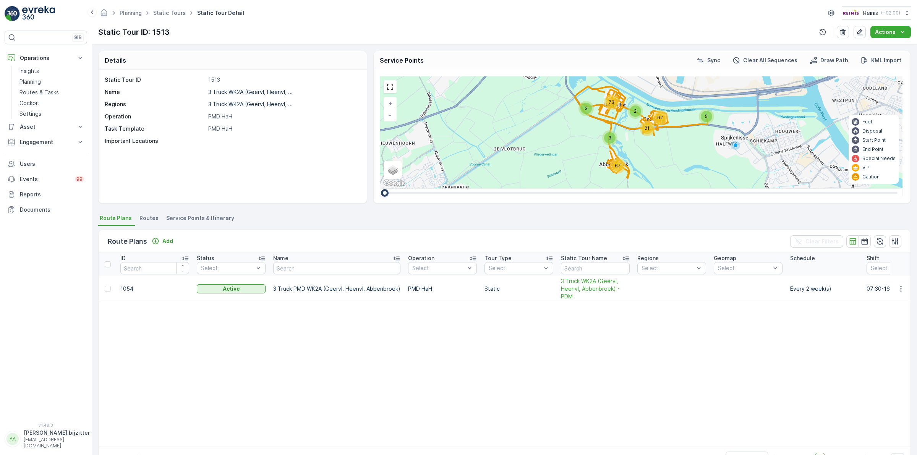
click at [218, 218] on span "Service Points & Itinerary" at bounding box center [200, 218] width 68 height 8
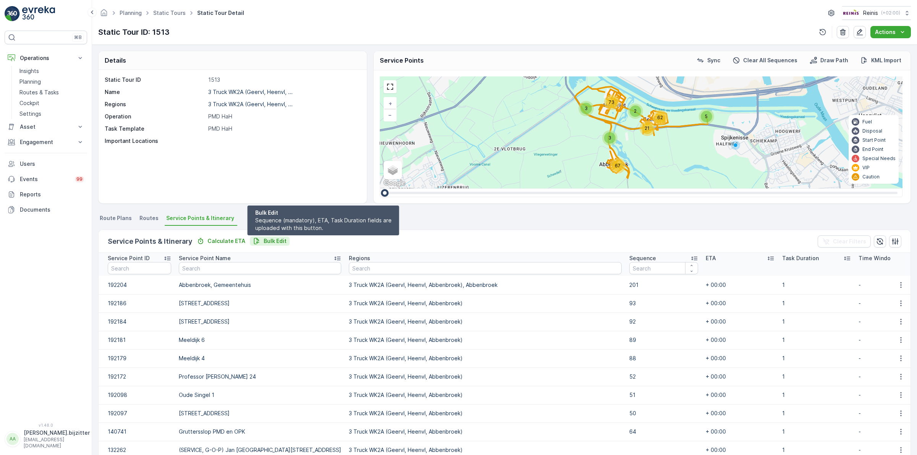
click at [265, 242] on p "Bulk Edit" at bounding box center [275, 241] width 23 height 8
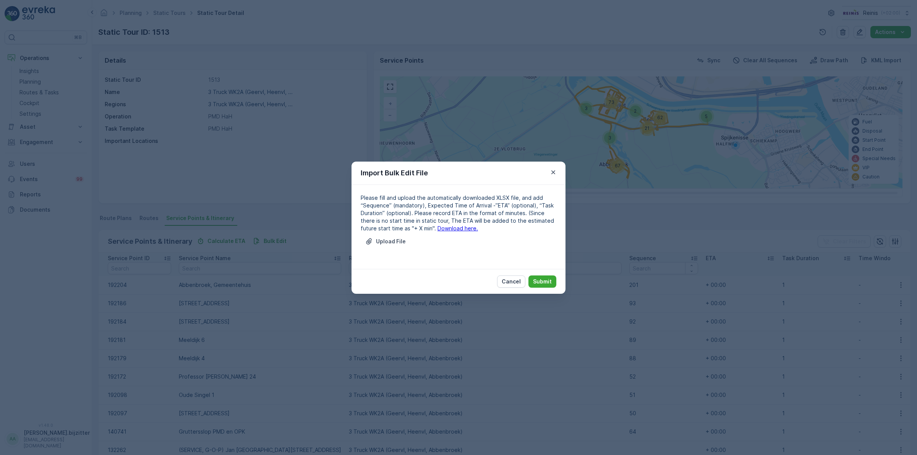
click at [438, 230] on link "Download here." at bounding box center [458, 228] width 41 height 6
click at [516, 280] on p "Cancel" at bounding box center [511, 282] width 19 height 8
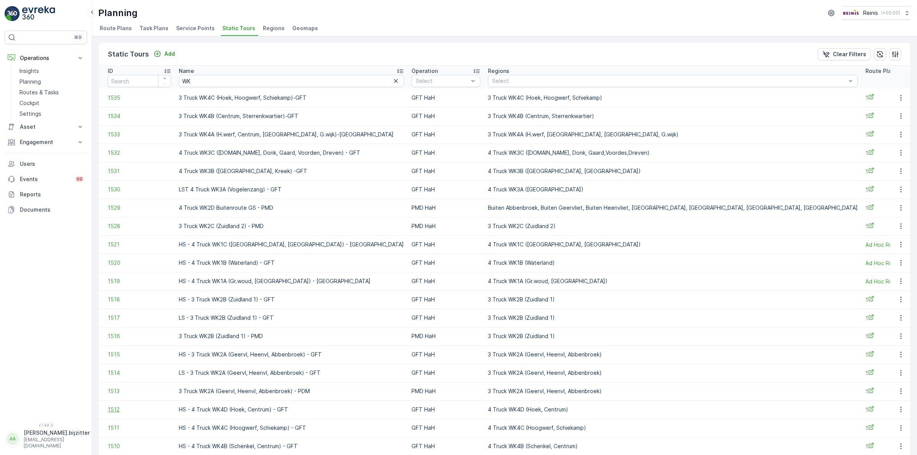
click at [113, 410] on span "1512" at bounding box center [139, 410] width 63 height 8
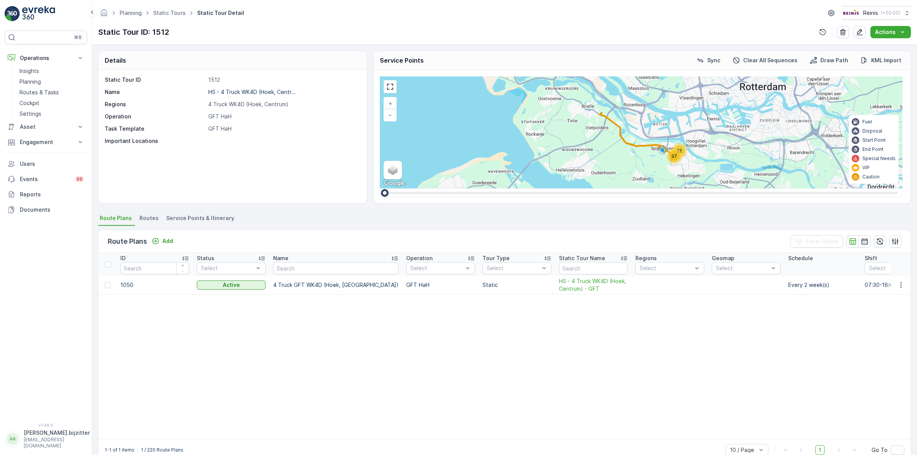
click at [196, 214] on li "Service Points & Itinerary" at bounding box center [201, 219] width 73 height 13
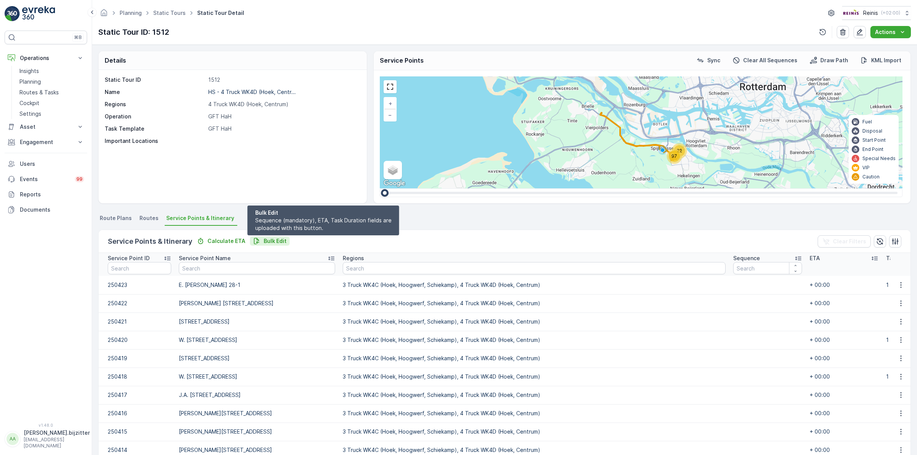
click at [264, 242] on p "Bulk Edit" at bounding box center [275, 241] width 23 height 8
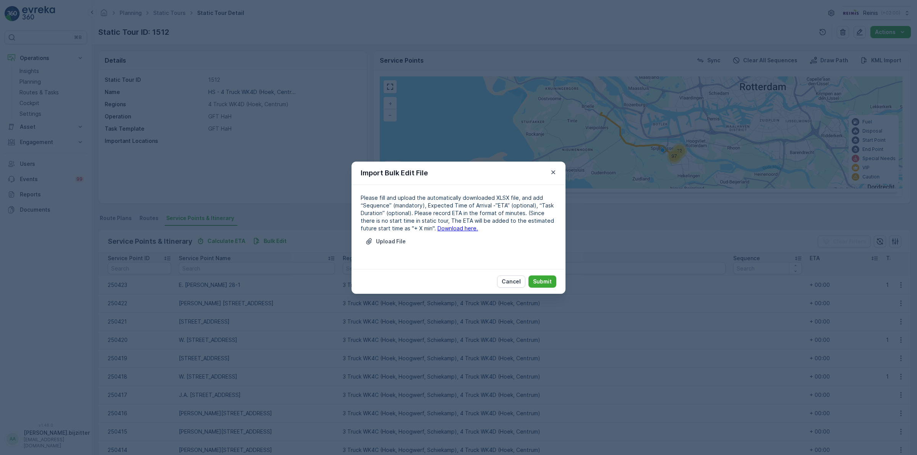
click at [448, 228] on link "Download here." at bounding box center [458, 228] width 41 height 6
click at [505, 280] on p "Cancel" at bounding box center [511, 282] width 19 height 8
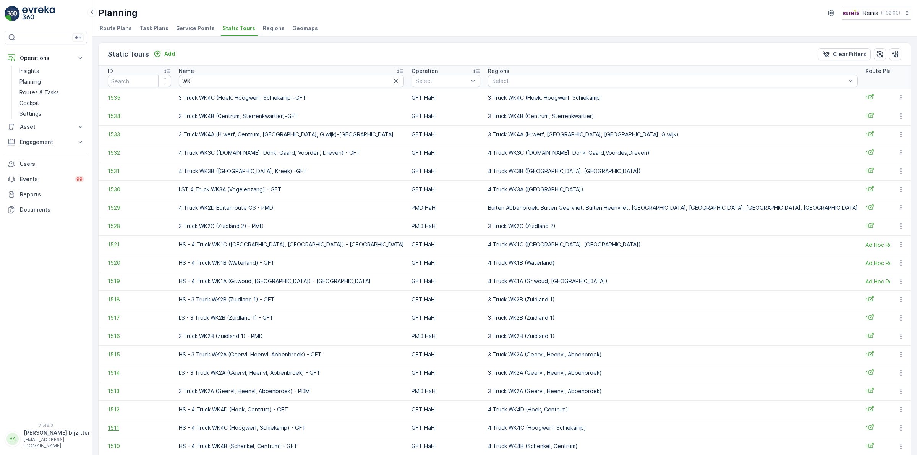
click at [113, 429] on span "1511" at bounding box center [139, 428] width 63 height 8
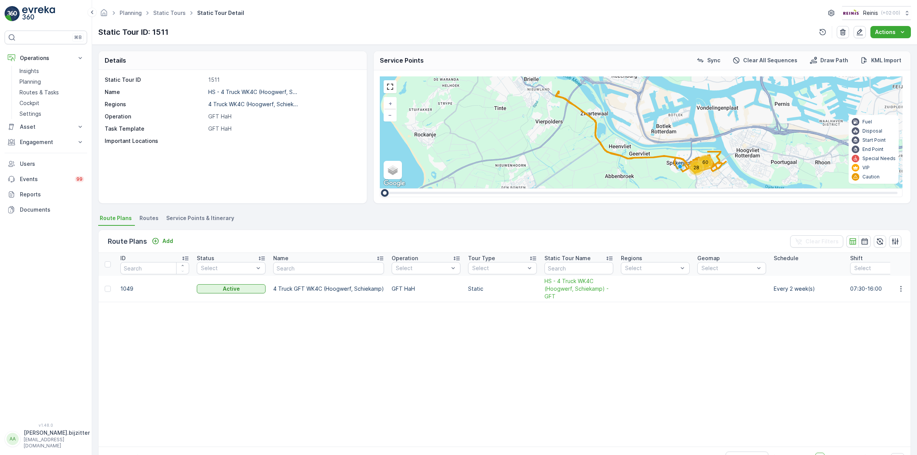
click at [211, 218] on span "Service Points & Itinerary" at bounding box center [200, 218] width 68 height 8
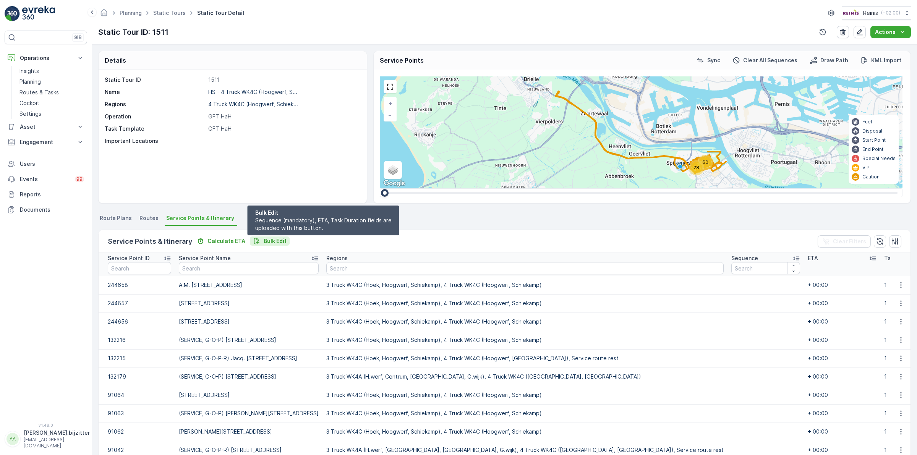
click at [277, 242] on p "Bulk Edit" at bounding box center [275, 241] width 23 height 8
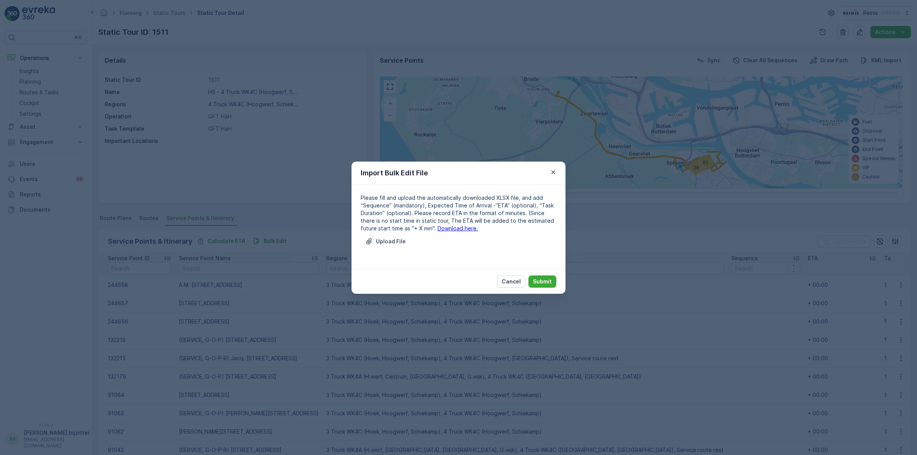
click at [442, 227] on link "Download here." at bounding box center [458, 228] width 41 height 6
click at [551, 171] on icon "button" at bounding box center [554, 173] width 8 height 8
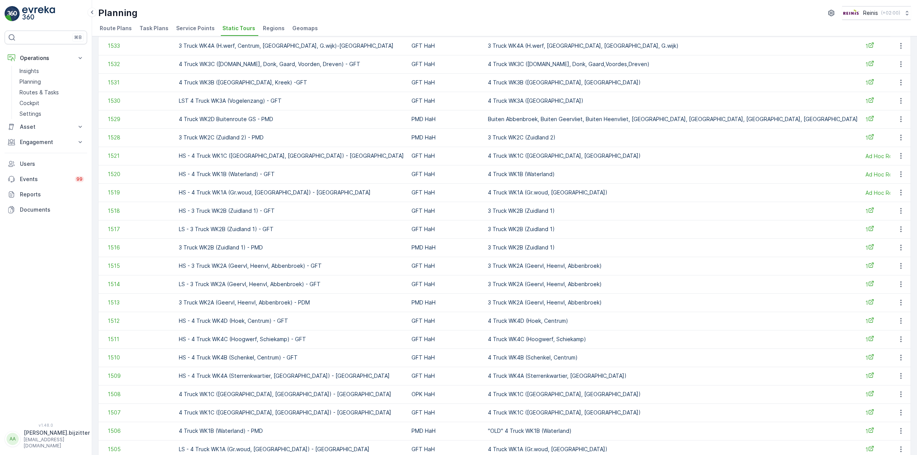
scroll to position [96, 0]
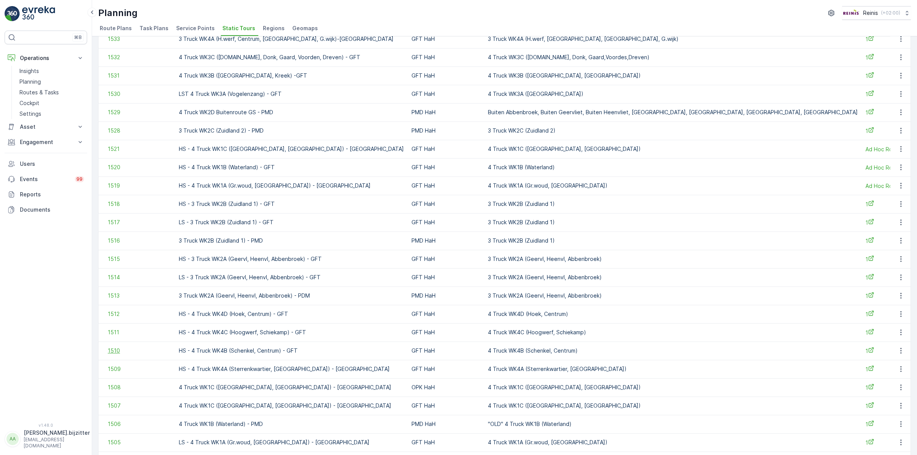
click at [114, 350] on span "1510" at bounding box center [139, 351] width 63 height 8
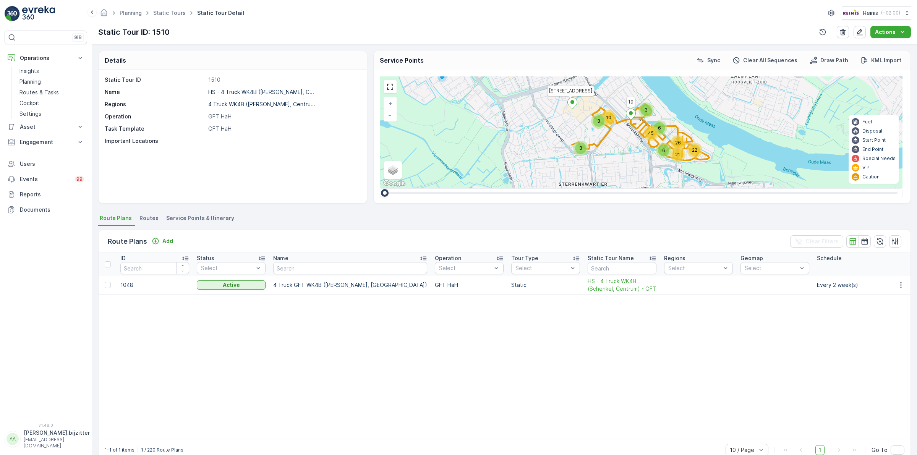
click at [211, 210] on div "Details Static Tour ID 1510 Name HS - 4 Truck WK4B ([PERSON_NAME], C... Regions…" at bounding box center [504, 250] width 825 height 410
click at [209, 219] on span "Service Points & Itinerary" at bounding box center [200, 218] width 68 height 8
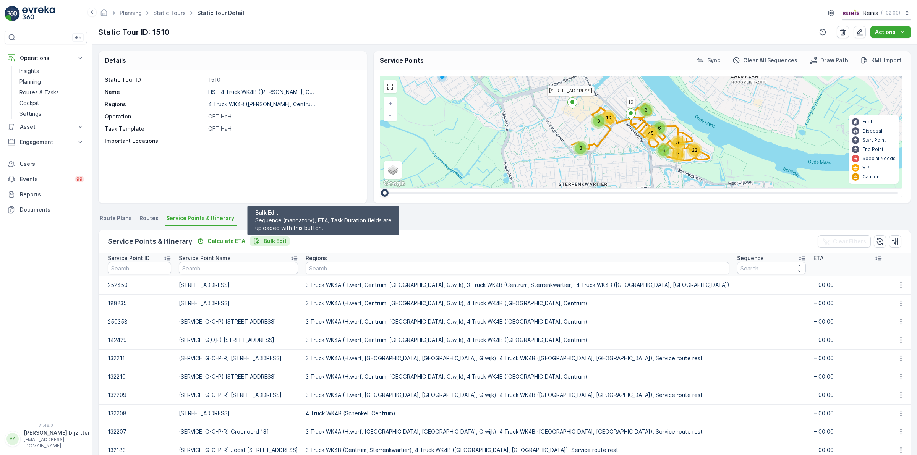
click at [274, 240] on p "Bulk Edit" at bounding box center [275, 241] width 23 height 8
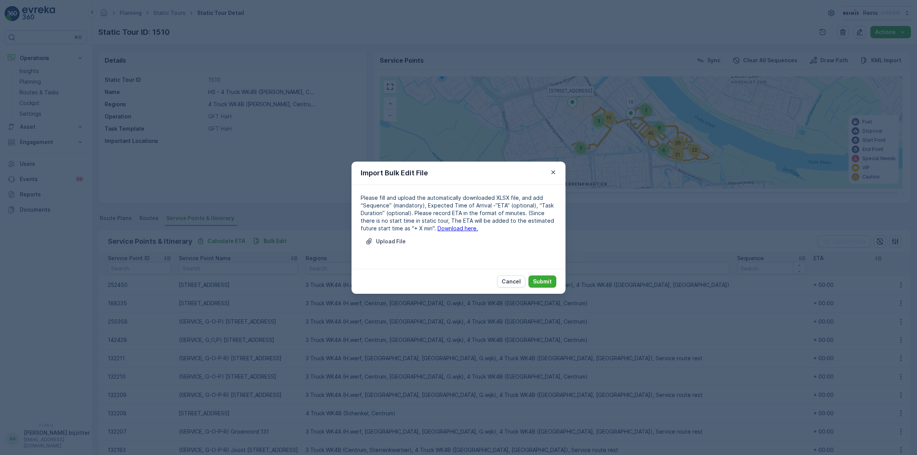
click at [444, 228] on link "Download here." at bounding box center [458, 228] width 41 height 6
click at [553, 169] on icon "button" at bounding box center [554, 173] width 8 height 8
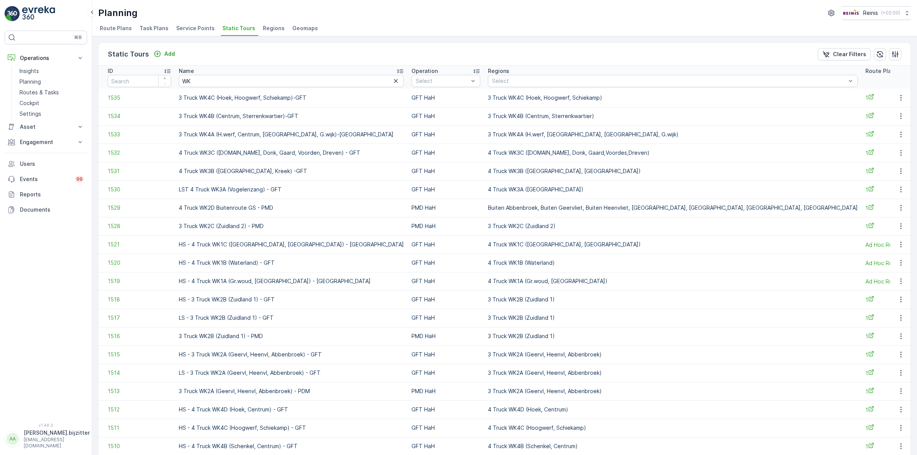
scroll to position [143, 0]
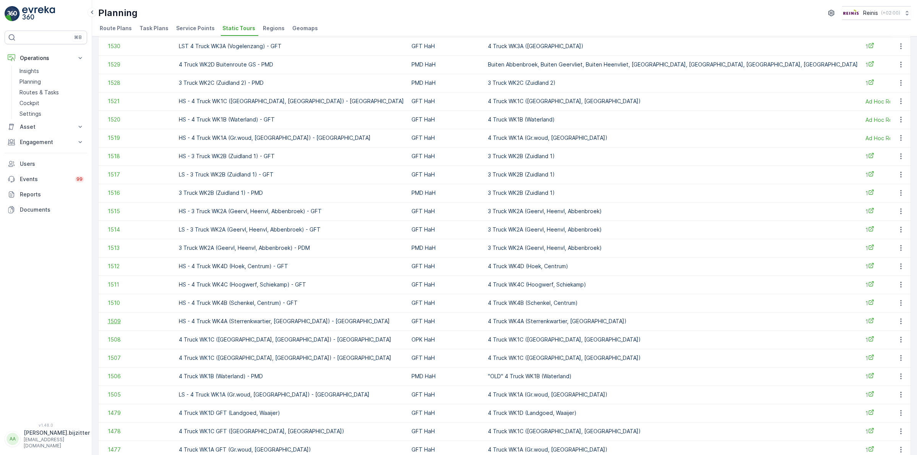
click at [113, 319] on span "1509" at bounding box center [139, 322] width 63 height 8
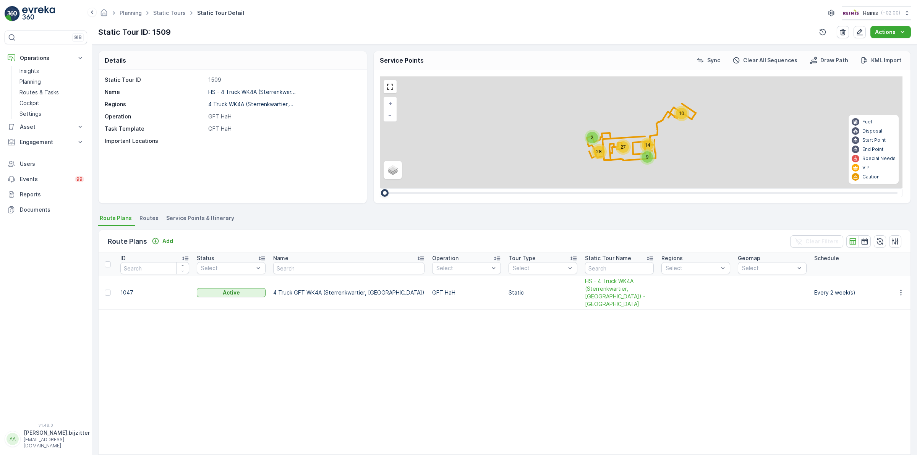
click at [225, 217] on span "Service Points & Itinerary" at bounding box center [200, 218] width 68 height 8
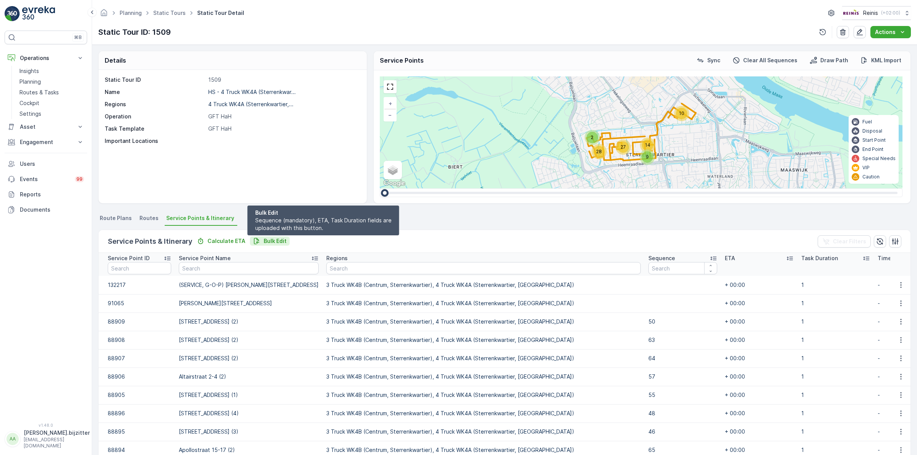
click at [264, 242] on p "Bulk Edit" at bounding box center [275, 241] width 23 height 8
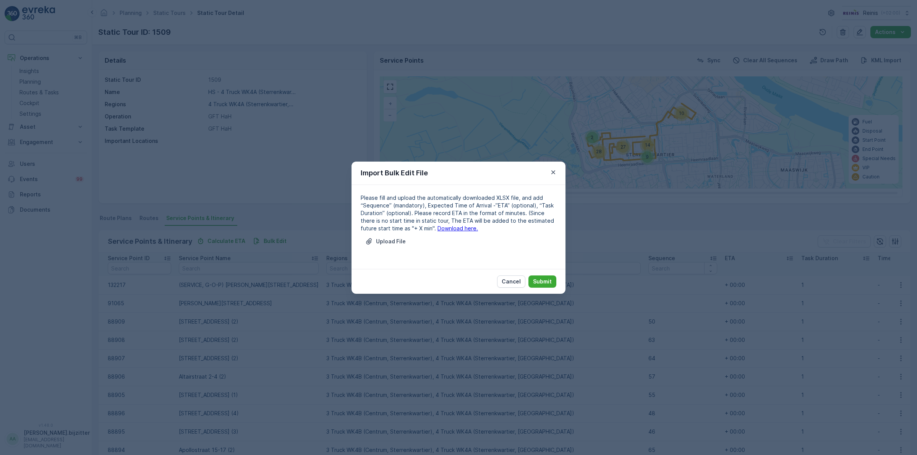
click at [438, 227] on link "Download here." at bounding box center [458, 228] width 41 height 6
click at [552, 170] on icon "button" at bounding box center [553, 172] width 4 height 4
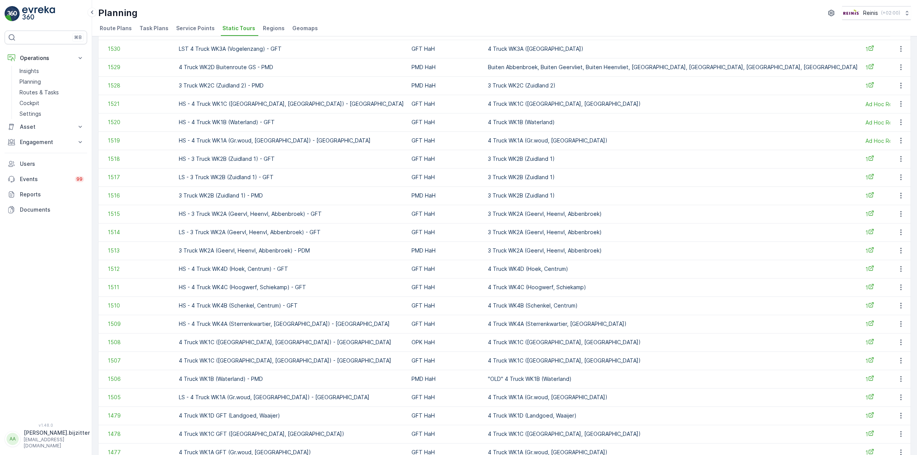
scroll to position [143, 0]
click at [113, 339] on span "1508" at bounding box center [139, 340] width 63 height 8
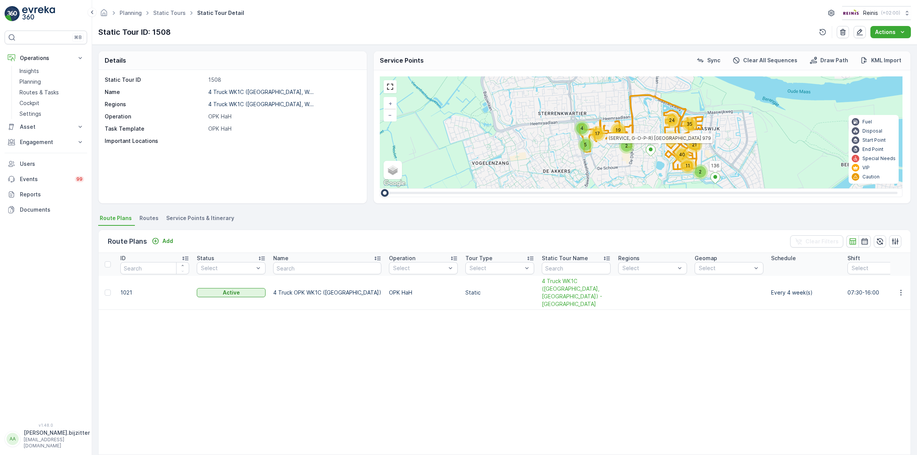
click at [219, 215] on span "Service Points & Itinerary" at bounding box center [200, 218] width 68 height 8
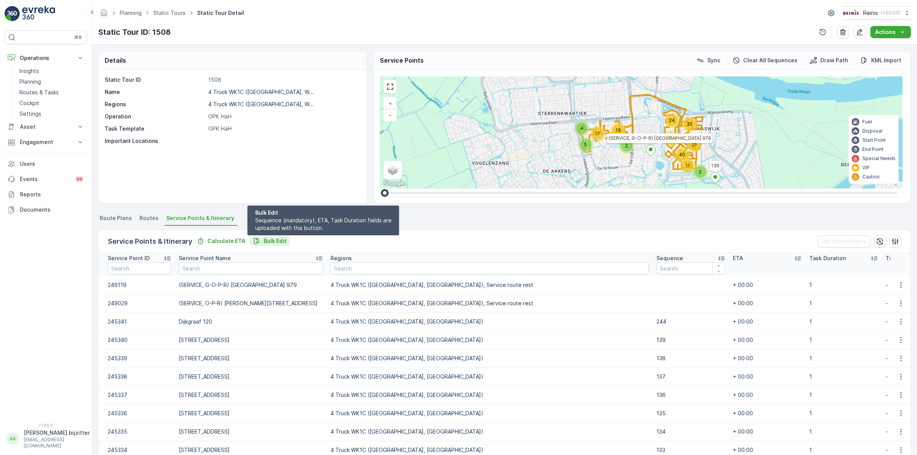
click at [271, 238] on p "Bulk Edit" at bounding box center [275, 241] width 23 height 8
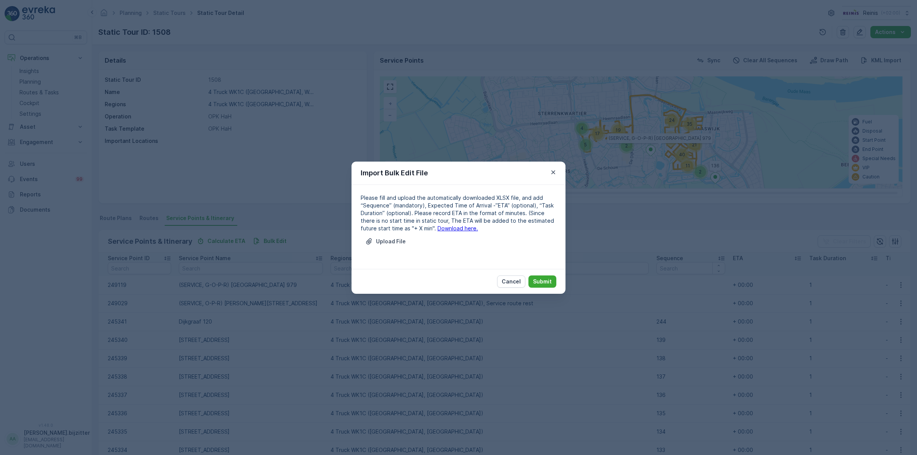
click at [448, 230] on link "Download here." at bounding box center [458, 228] width 41 height 6
click at [551, 168] on button "button" at bounding box center [553, 172] width 9 height 9
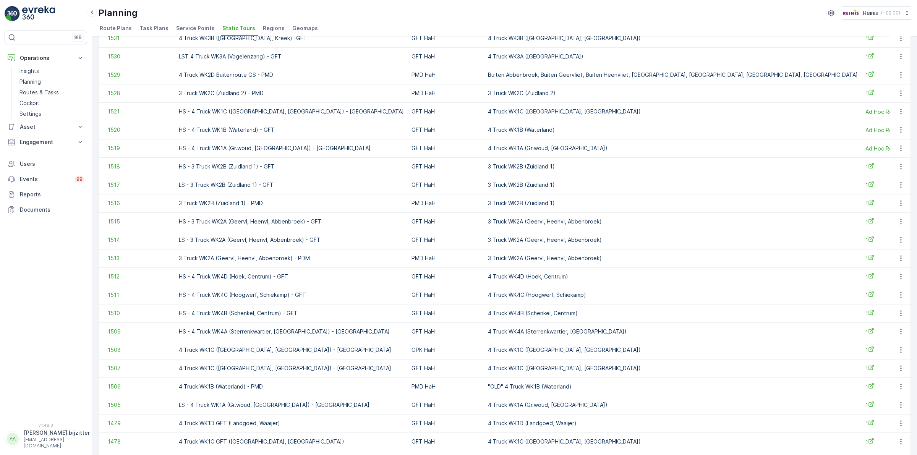
scroll to position [191, 0]
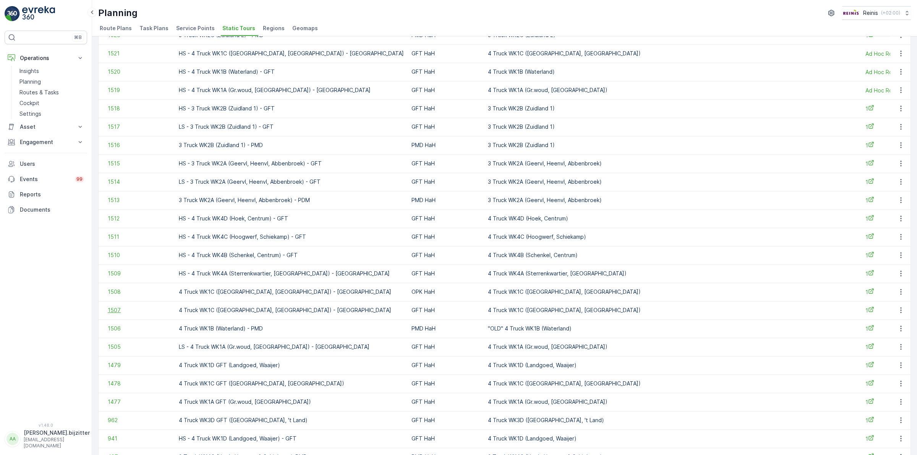
click at [113, 309] on span "1507" at bounding box center [139, 311] width 63 height 8
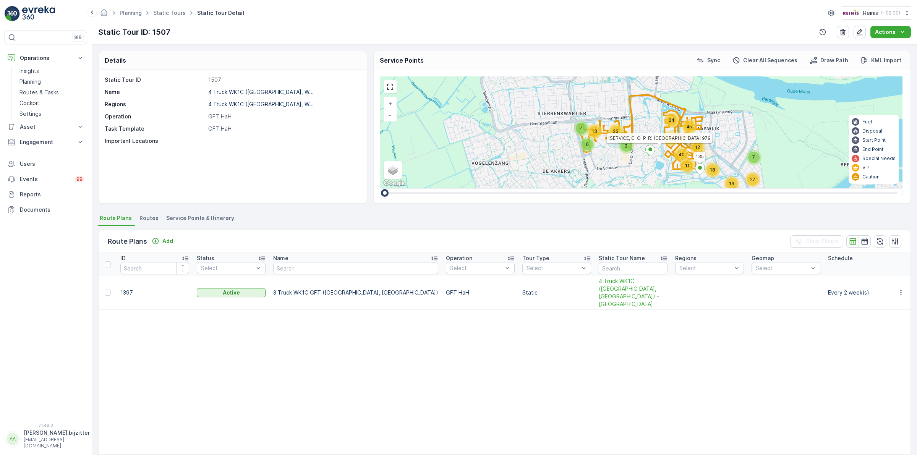
click at [213, 219] on span "Service Points & Itinerary" at bounding box center [200, 218] width 68 height 8
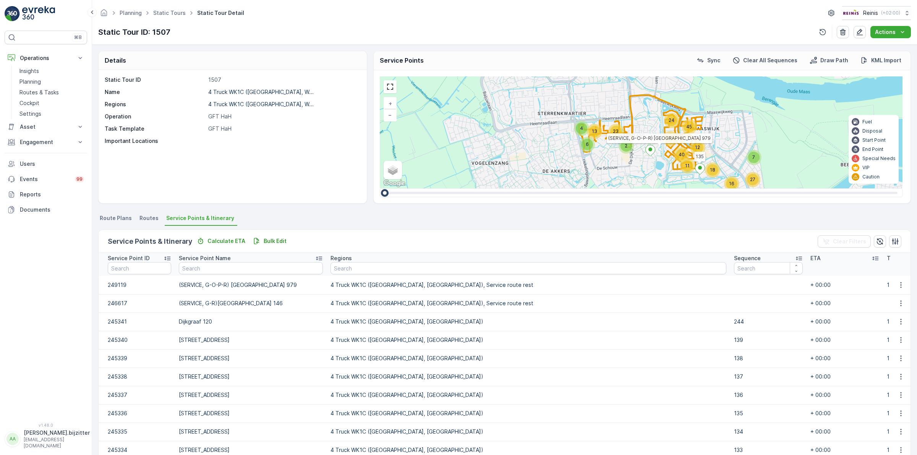
click at [274, 235] on div "Service Points & Itinerary Calculate ETA Bulk Edit Clear Filters" at bounding box center [505, 241] width 812 height 23
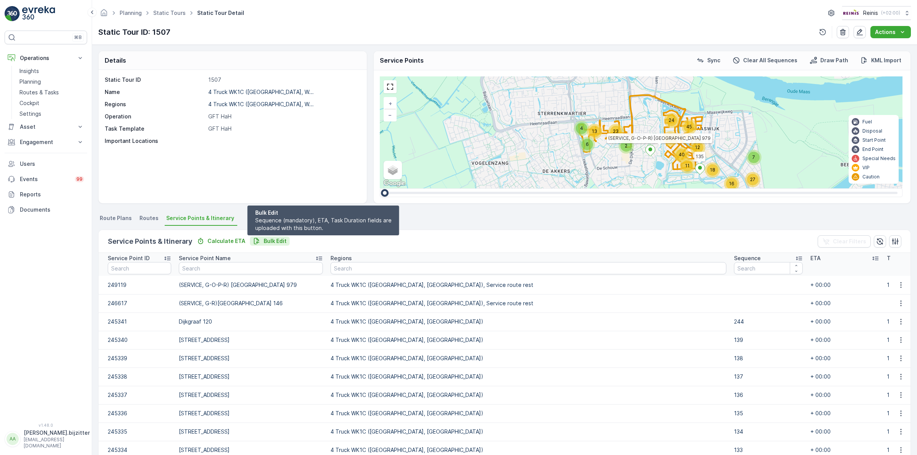
click at [271, 243] on p "Bulk Edit" at bounding box center [275, 241] width 23 height 8
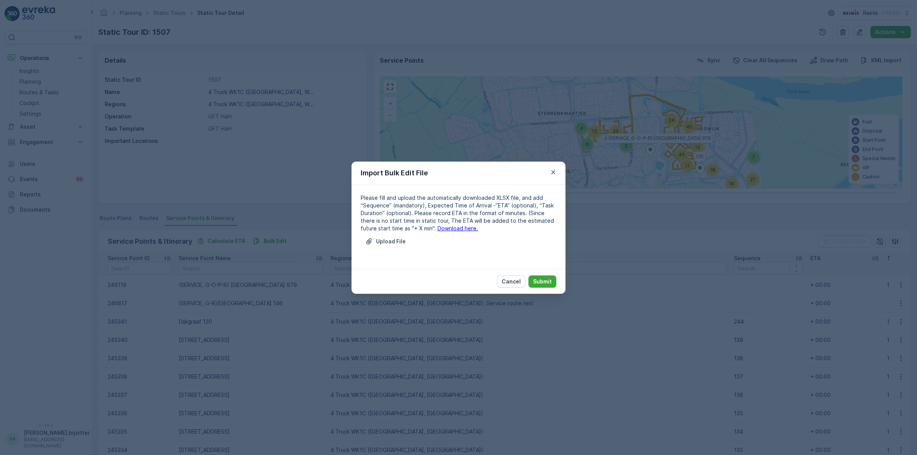
click at [439, 228] on link "Download here." at bounding box center [458, 228] width 41 height 6
click at [552, 172] on icon "button" at bounding box center [554, 173] width 8 height 8
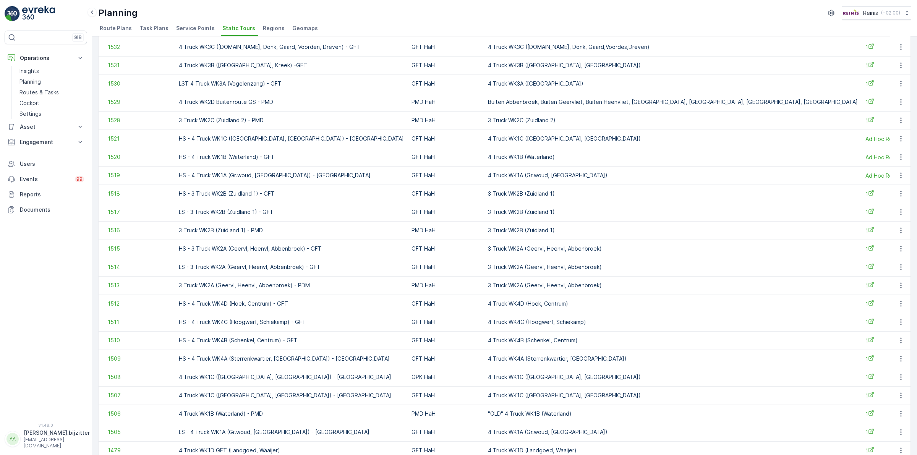
scroll to position [143, 0]
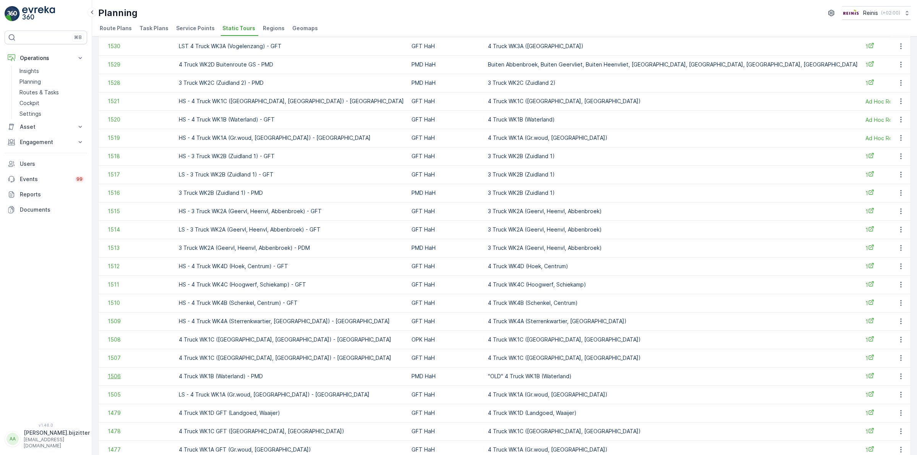
click at [117, 378] on span "1506" at bounding box center [139, 377] width 63 height 8
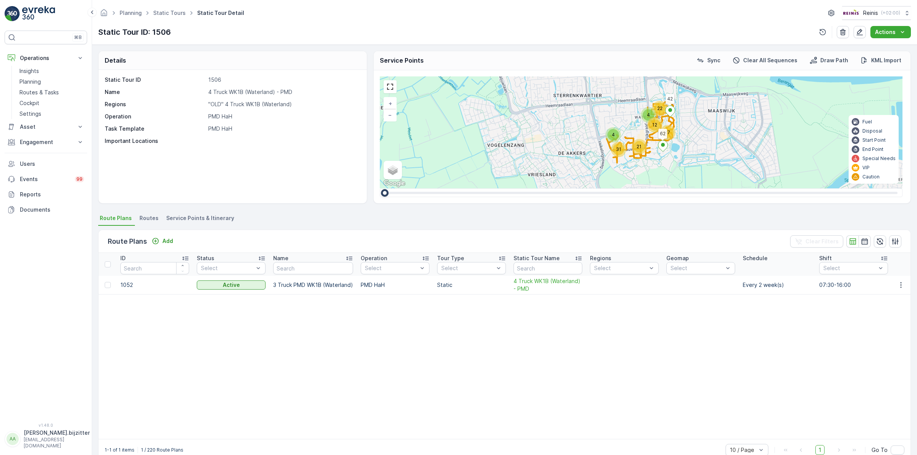
click at [211, 217] on span "Service Points & Itinerary" at bounding box center [200, 218] width 68 height 8
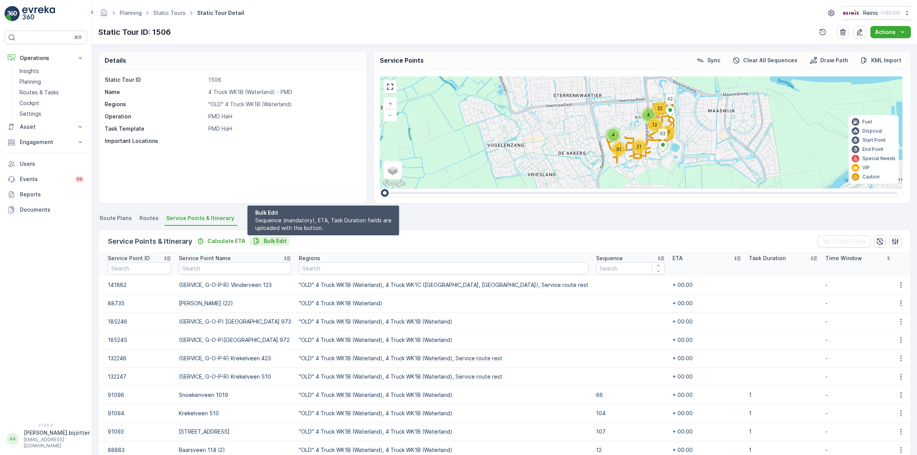
click at [272, 240] on p "Bulk Edit" at bounding box center [275, 241] width 23 height 8
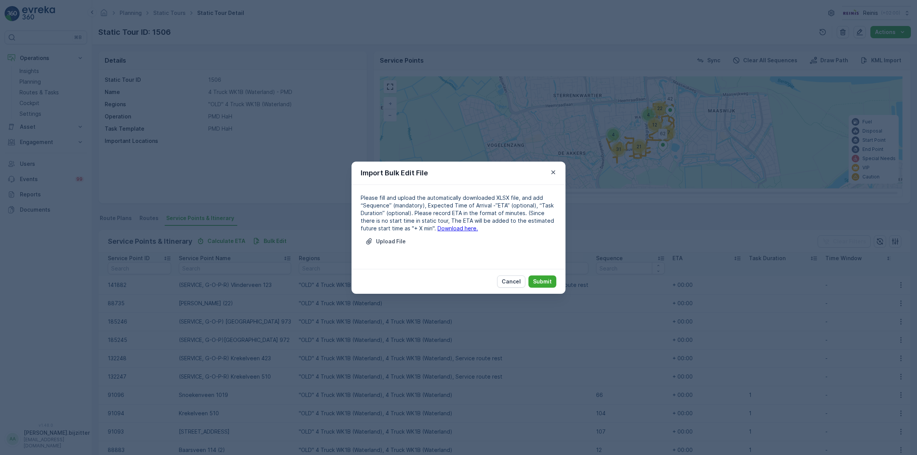
click at [438, 230] on link "Download here." at bounding box center [458, 228] width 41 height 6
click at [553, 170] on icon "button" at bounding box center [554, 173] width 8 height 8
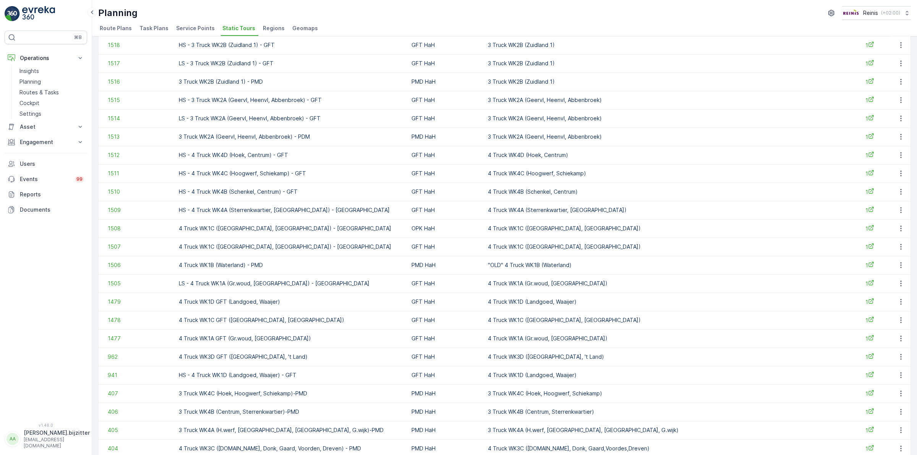
scroll to position [334, 0]
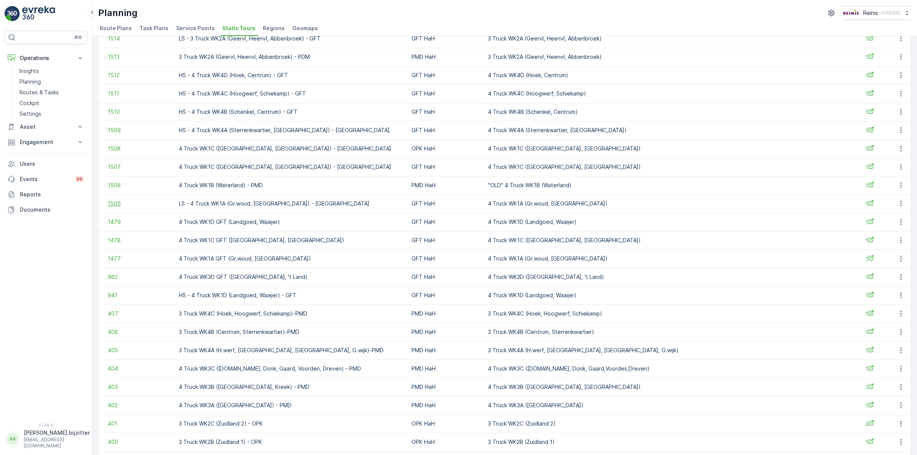
click at [113, 206] on span "1505" at bounding box center [139, 204] width 63 height 8
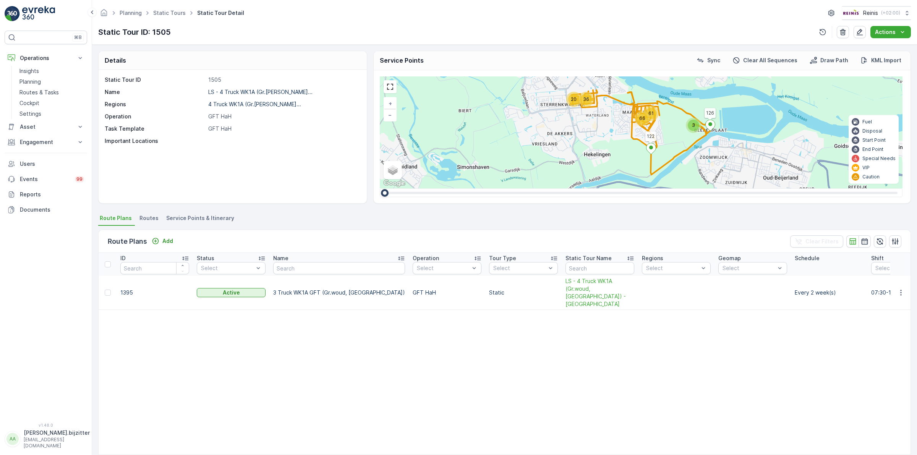
click at [198, 217] on span "Service Points & Itinerary" at bounding box center [200, 218] width 68 height 8
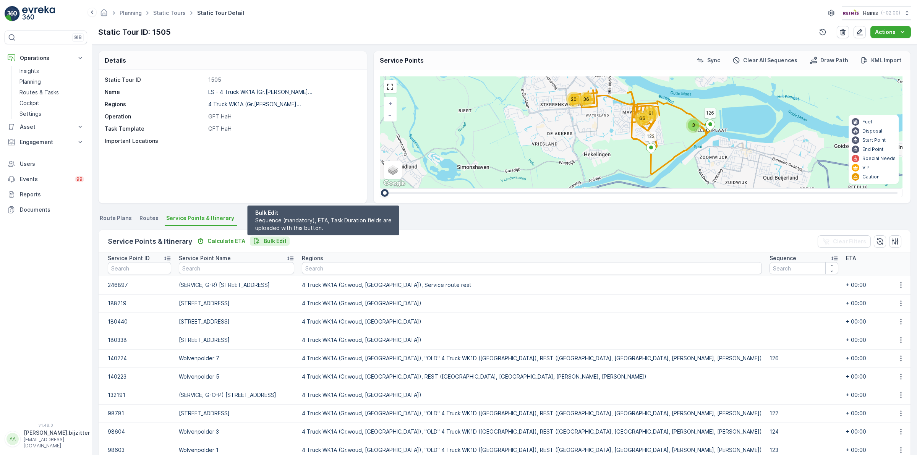
click at [268, 241] on p "Bulk Edit" at bounding box center [275, 241] width 23 height 8
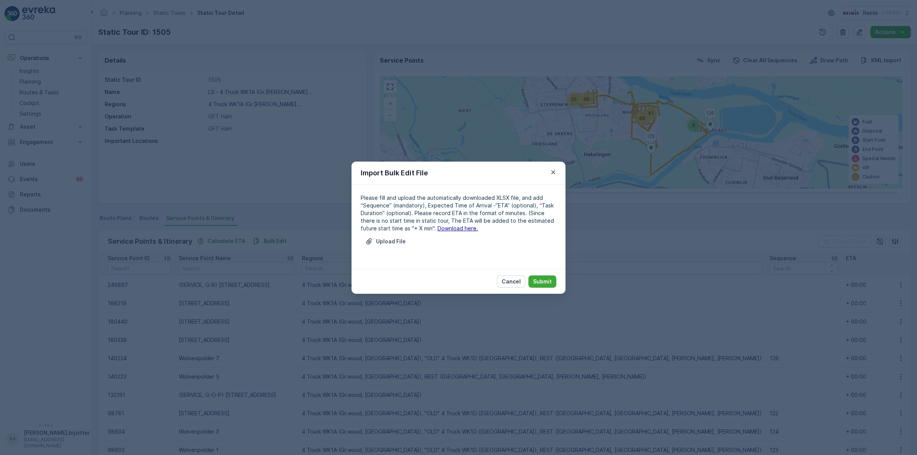
click at [446, 229] on link "Download here." at bounding box center [458, 228] width 41 height 6
click at [552, 170] on icon "button" at bounding box center [553, 172] width 4 height 4
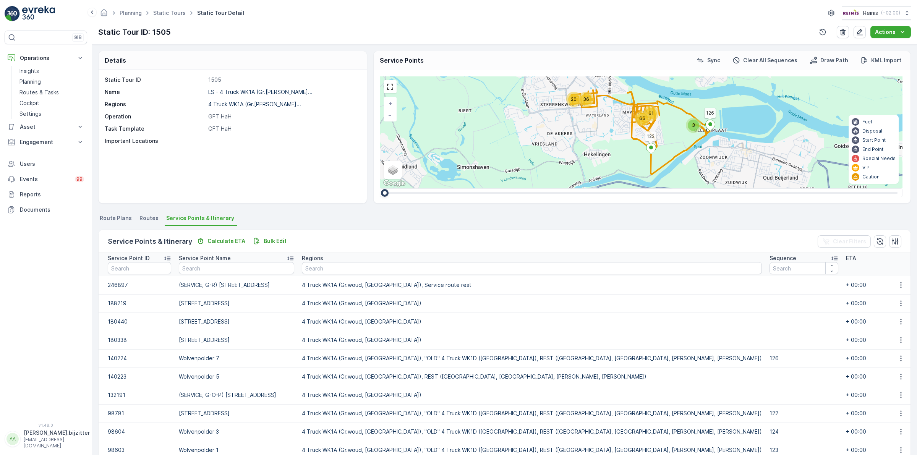
click at [35, 266] on div "⌘B Operations Insights Planning Routes & Tasks Cockpit Settings Asset Assets Ac…" at bounding box center [46, 222] width 83 height 383
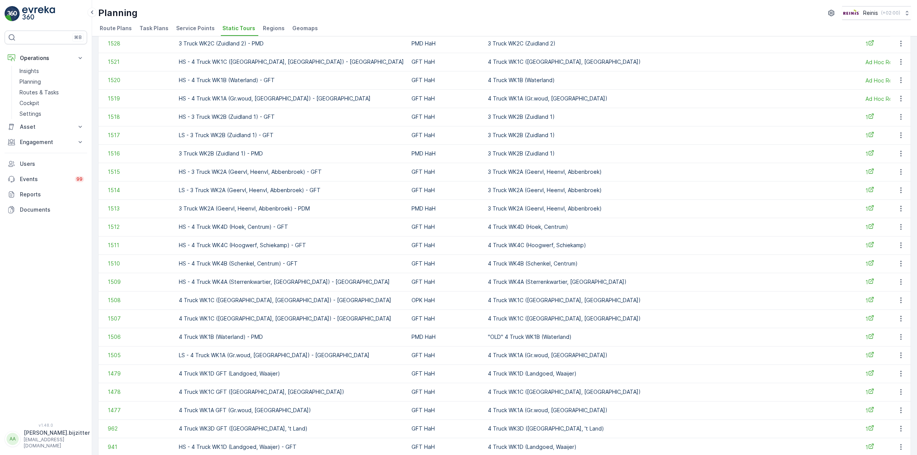
scroll to position [239, 0]
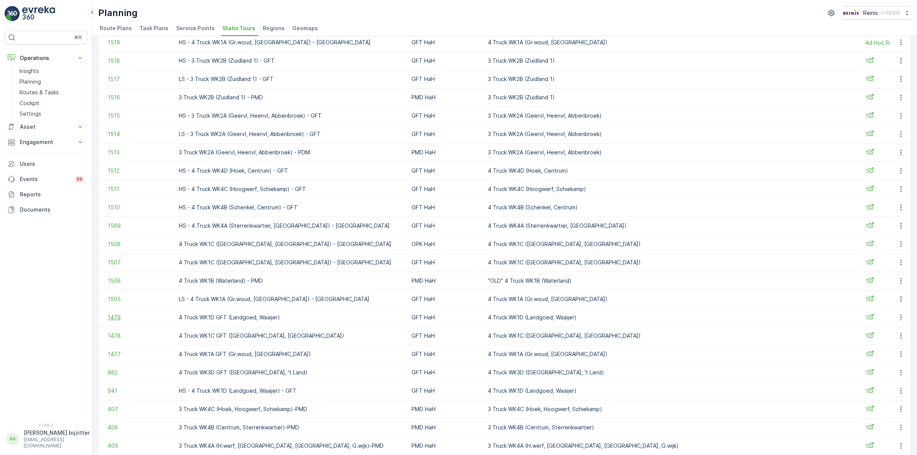
click at [115, 316] on span "1479" at bounding box center [139, 318] width 63 height 8
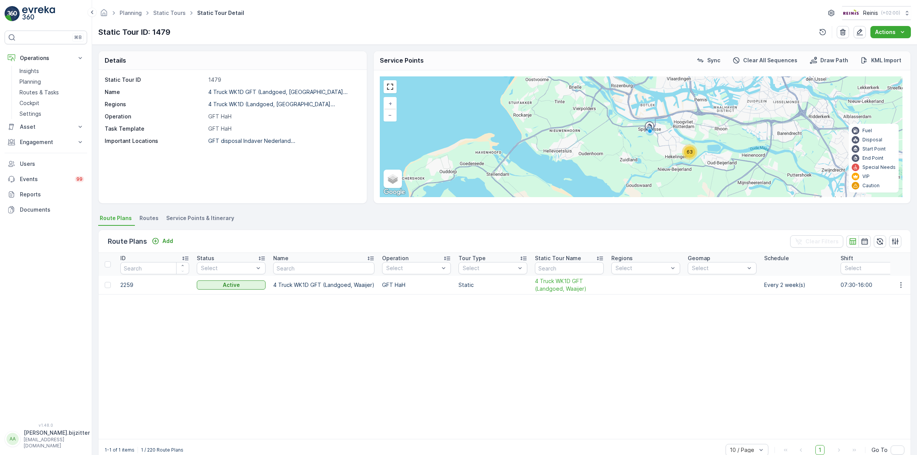
click at [216, 219] on span "Service Points & Itinerary" at bounding box center [200, 218] width 68 height 8
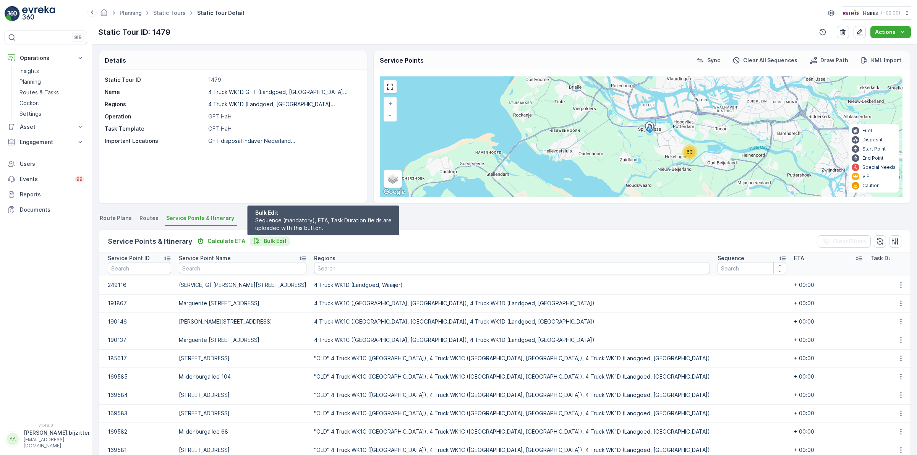
click at [272, 242] on p "Bulk Edit" at bounding box center [275, 241] width 23 height 8
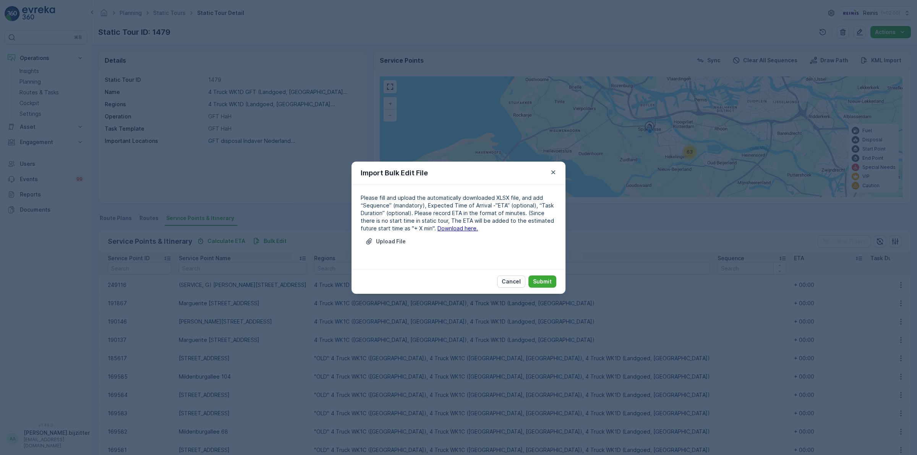
click at [450, 227] on link "Download here." at bounding box center [458, 228] width 41 height 6
click at [513, 278] on p "Cancel" at bounding box center [511, 282] width 19 height 8
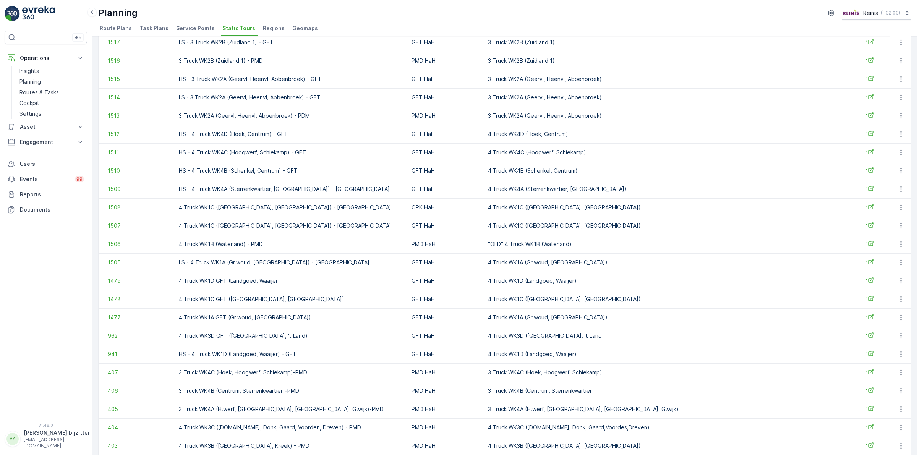
scroll to position [287, 0]
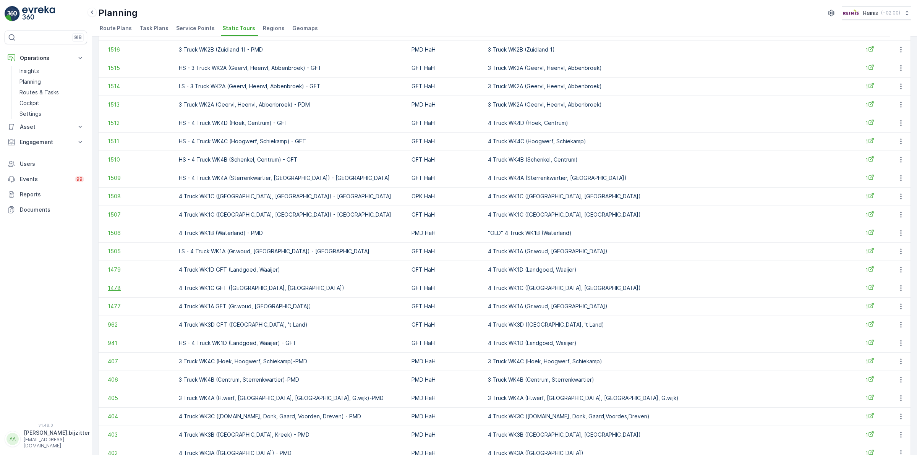
click at [113, 290] on span "1478" at bounding box center [139, 288] width 63 height 8
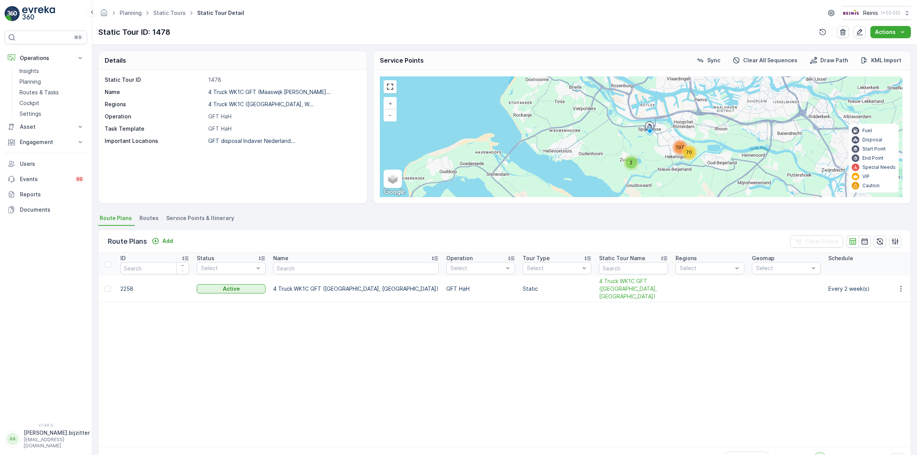
click at [128, 185] on div "Static Tour ID 1478 Name 4 Truck WK1C GFT (Maaswijk [PERSON_NAME]... Regions 4 …" at bounding box center [233, 136] width 268 height 133
click at [209, 216] on span "Service Points & Itinerary" at bounding box center [200, 218] width 68 height 8
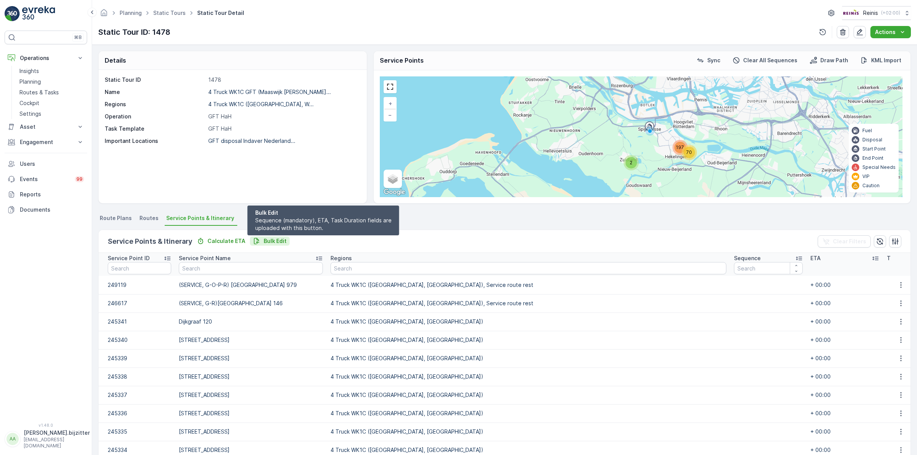
click at [270, 239] on p "Bulk Edit" at bounding box center [275, 241] width 23 height 8
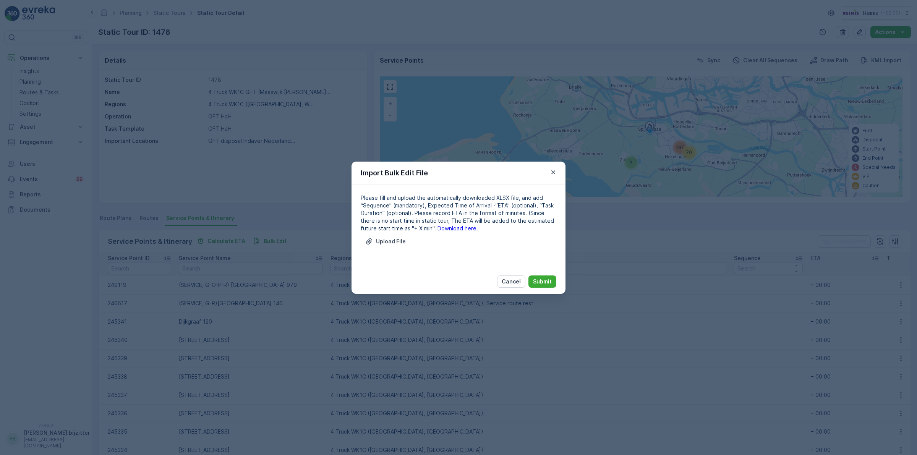
click at [438, 228] on link "Download here." at bounding box center [458, 228] width 41 height 6
click at [509, 277] on button "Cancel" at bounding box center [511, 282] width 28 height 12
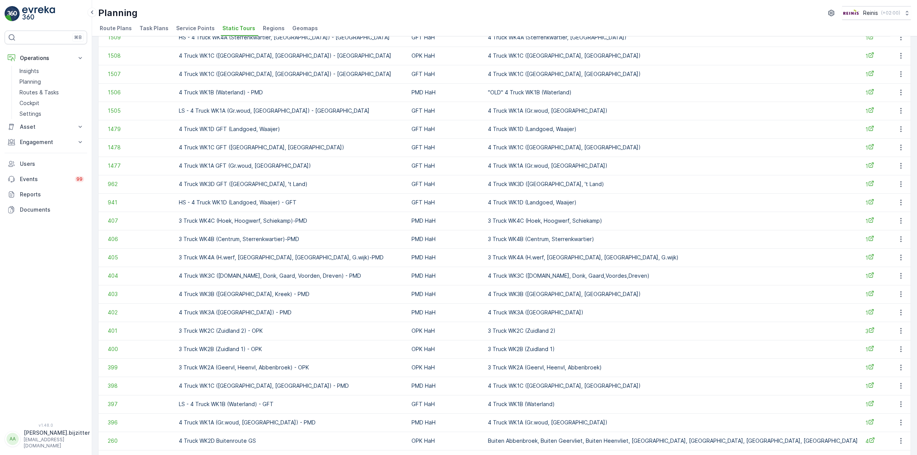
scroll to position [478, 0]
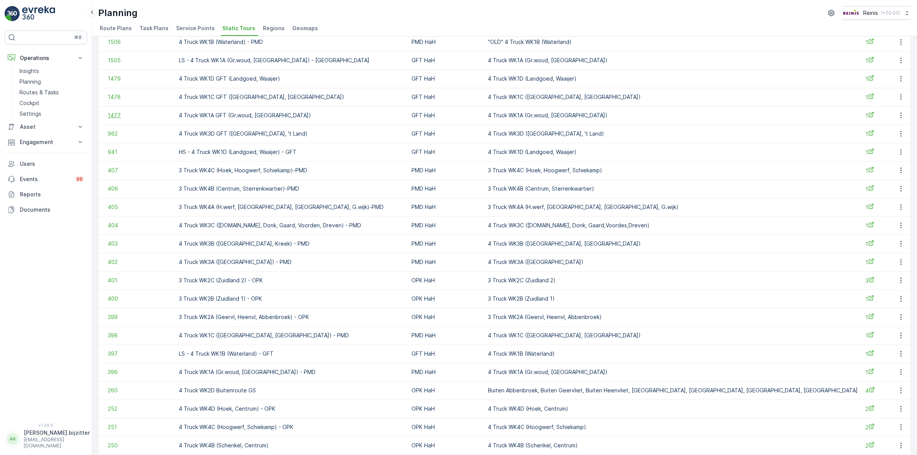
click at [113, 115] on span "1477" at bounding box center [139, 116] width 63 height 8
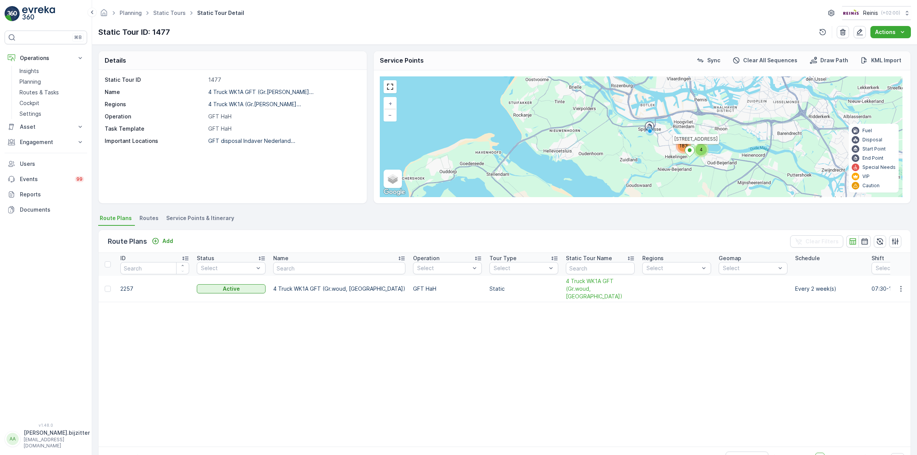
click at [215, 219] on span "Service Points & Itinerary" at bounding box center [200, 218] width 68 height 8
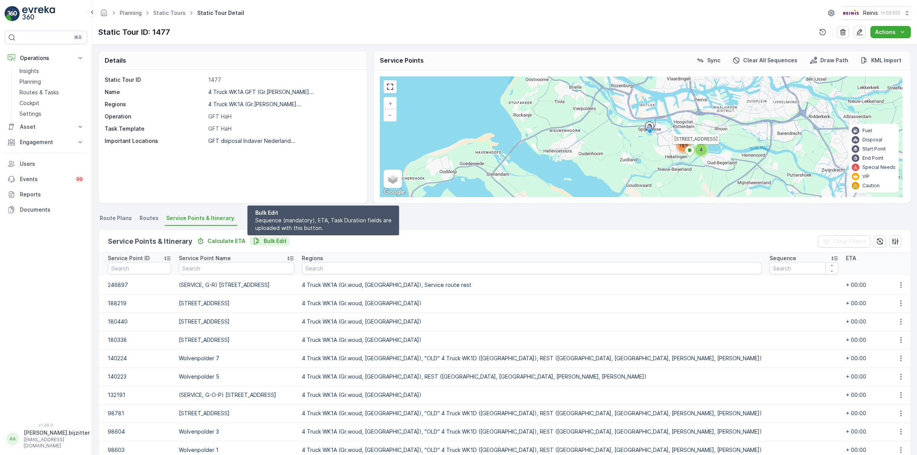
click at [268, 238] on p "Bulk Edit" at bounding box center [275, 241] width 23 height 8
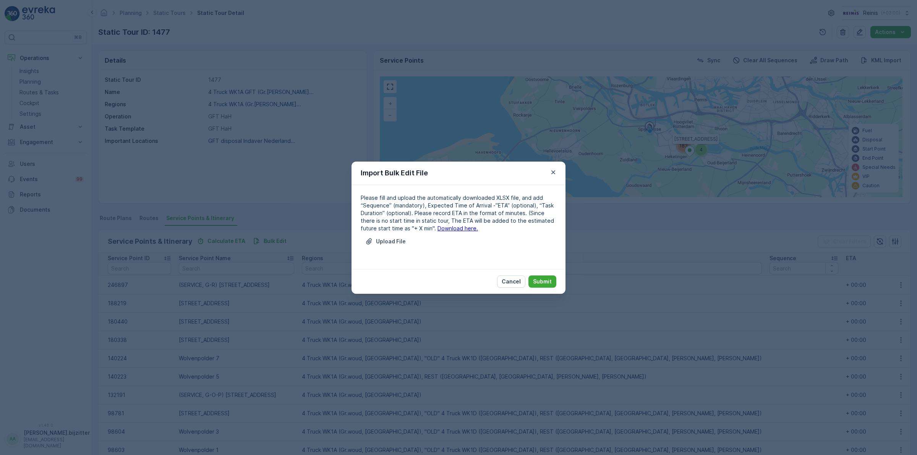
click at [438, 229] on link "Download here." at bounding box center [458, 228] width 41 height 6
click at [511, 279] on p "Cancel" at bounding box center [511, 282] width 19 height 8
